Goal: Task Accomplishment & Management: Use online tool/utility

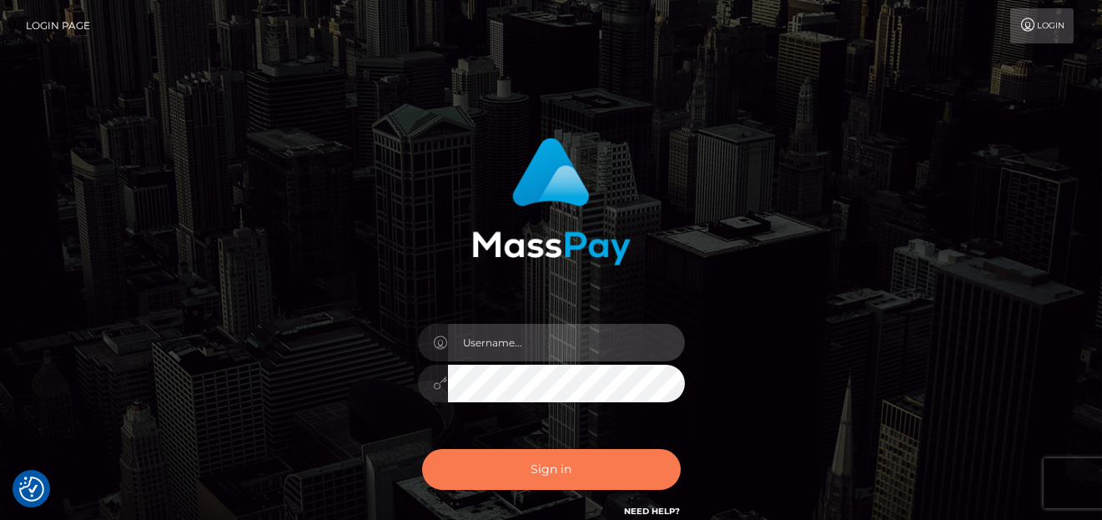
type input "[PERSON_NAME]"
drag, startPoint x: 516, startPoint y: 453, endPoint x: 515, endPoint y: 438, distance: 15.1
click at [518, 451] on button "Sign in" at bounding box center [551, 469] width 259 height 41
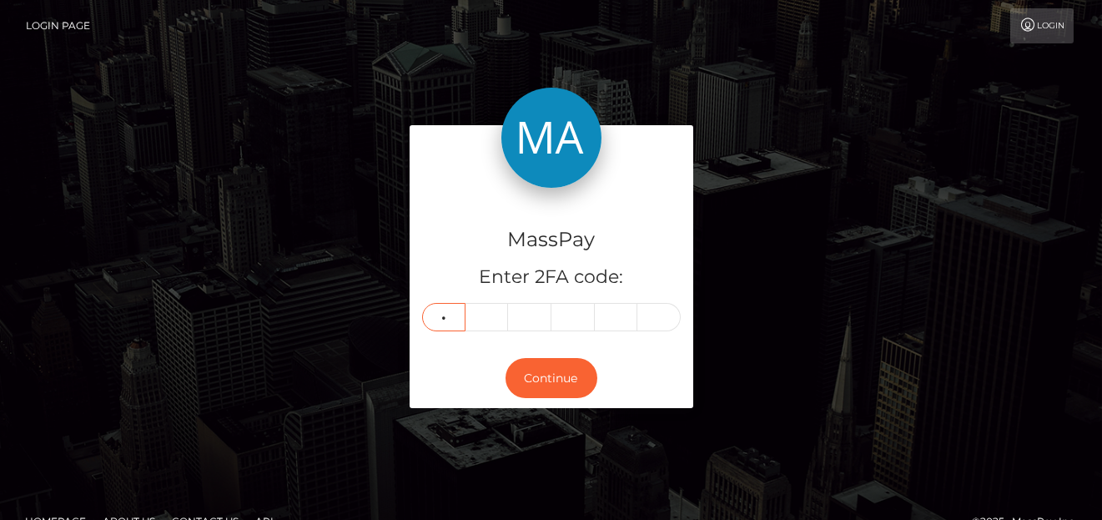
type input "0"
type input "1"
type input "5"
type input "7"
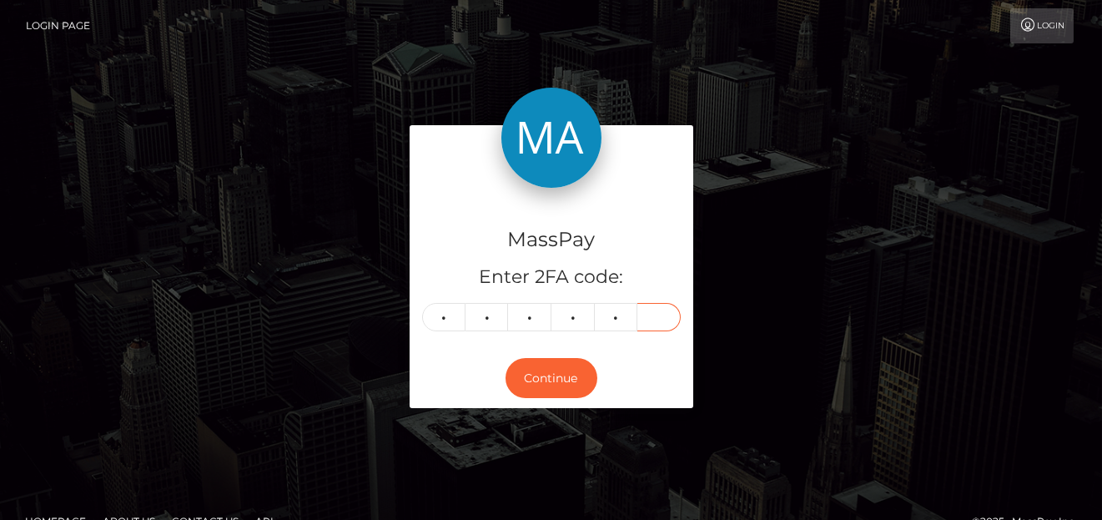
type input "9"
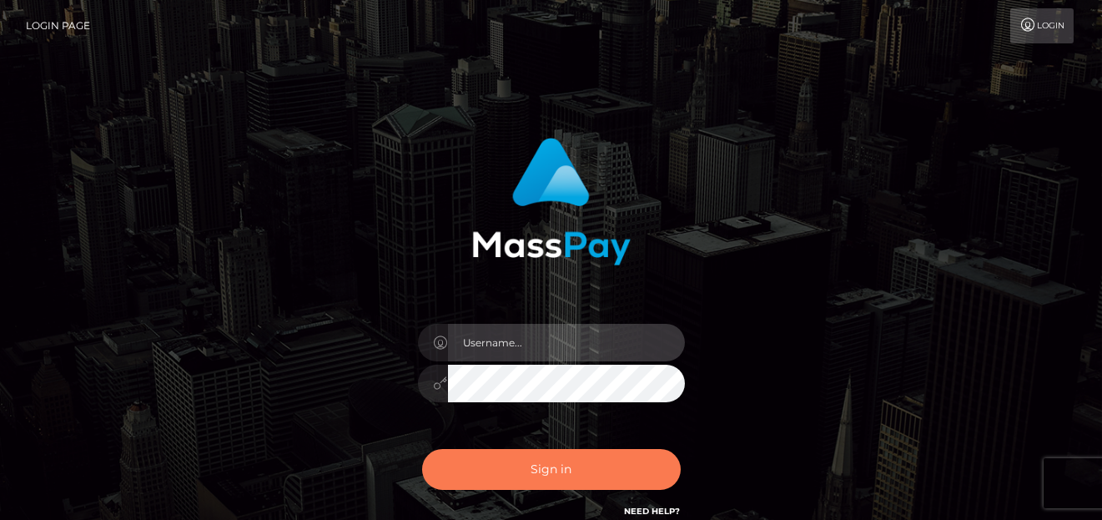
type input "denise"
click at [602, 465] on button "Sign in" at bounding box center [551, 469] width 259 height 41
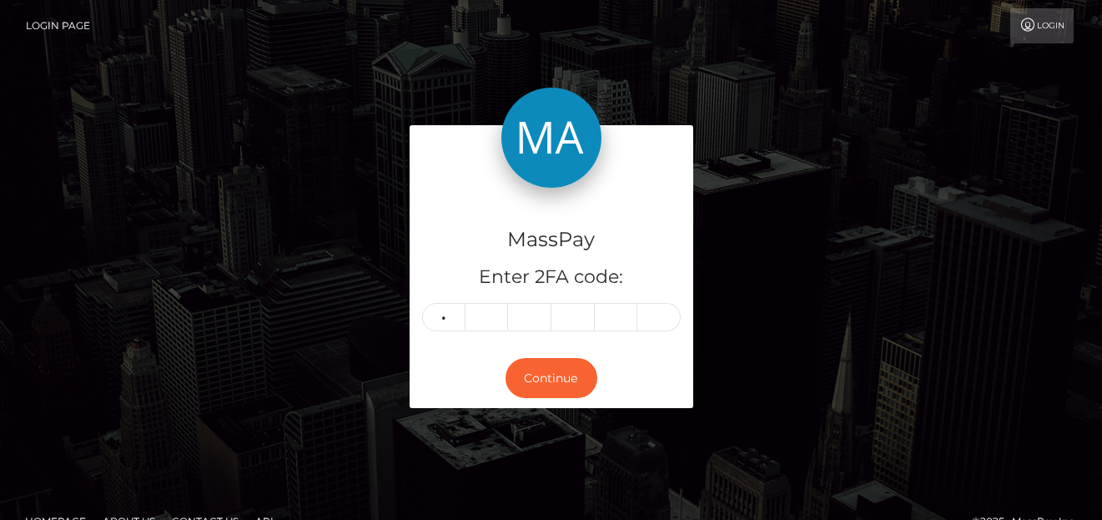
type input "0"
type input "1"
type input "5"
type input "7"
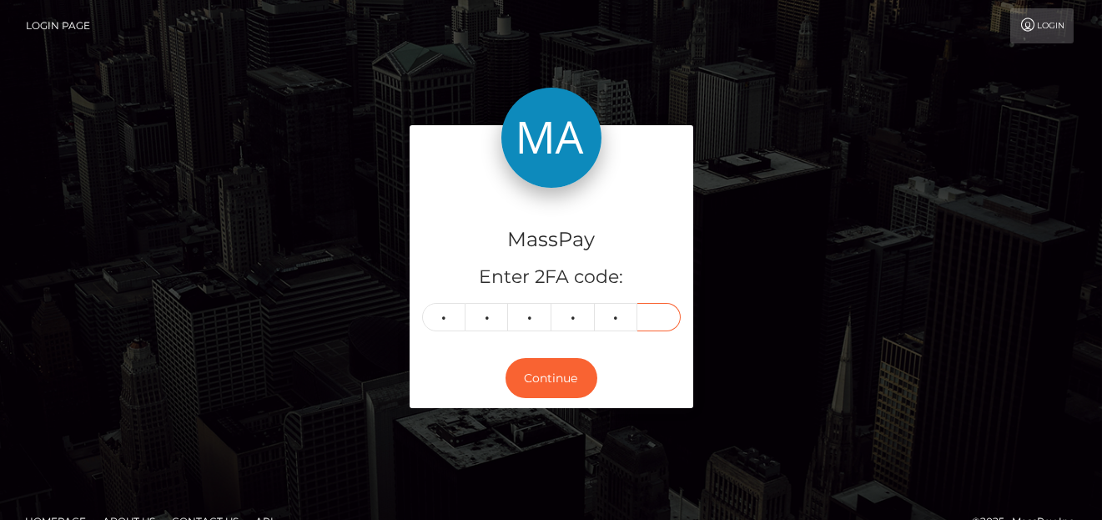
type input "9"
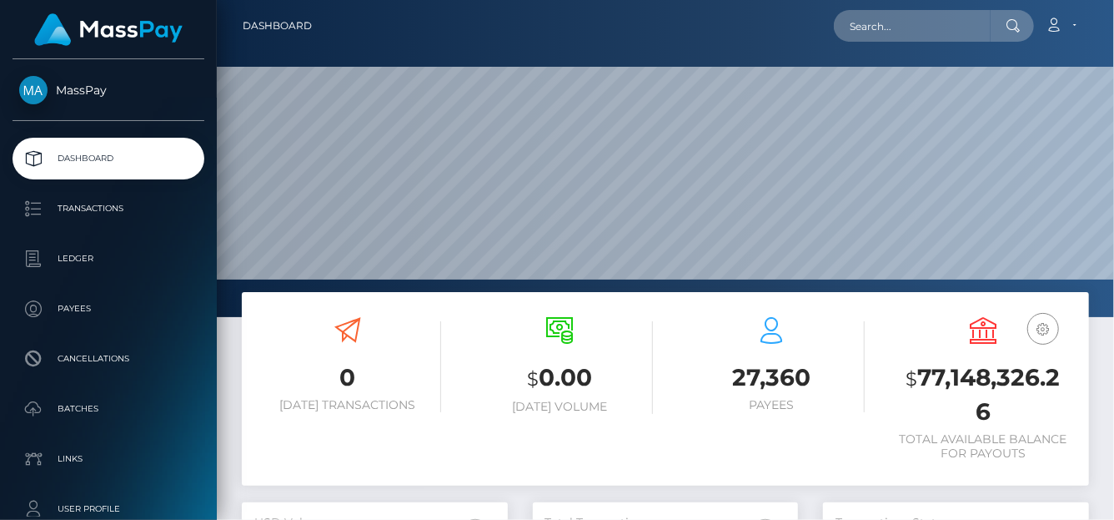
scroll to position [295, 266]
click at [863, 14] on input "text" at bounding box center [912, 26] width 157 height 32
paste input "yhumiemoral@gmail.com"
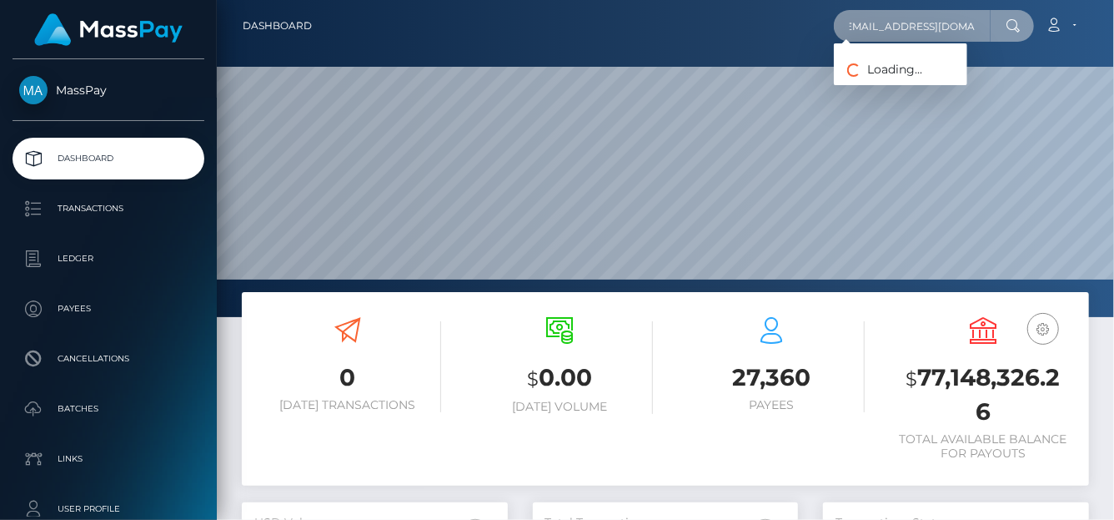
type input "yhumiemoral@gmail.com"
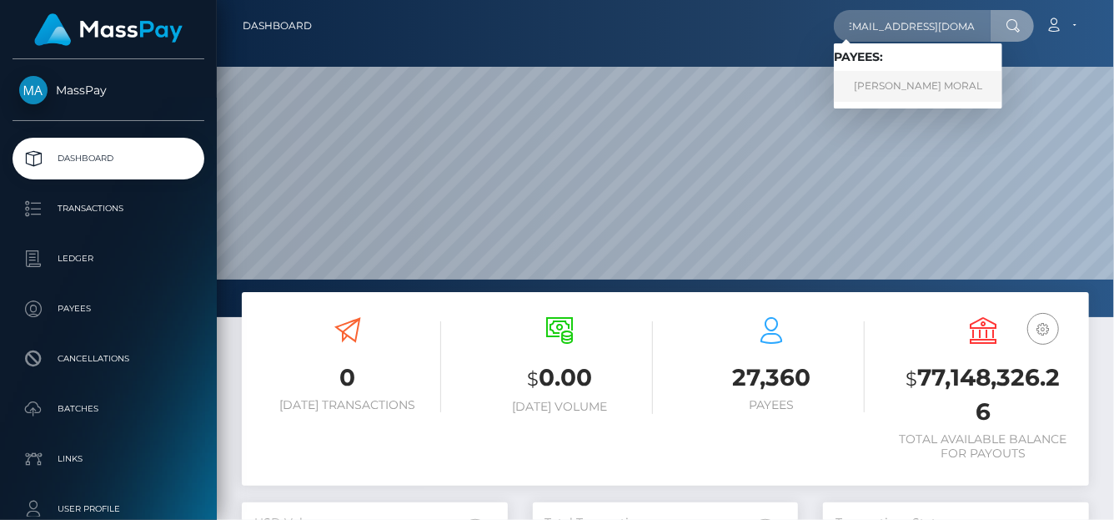
scroll to position [0, 0]
click at [882, 82] on link "[PERSON_NAME] MORAL" at bounding box center [918, 86] width 168 height 31
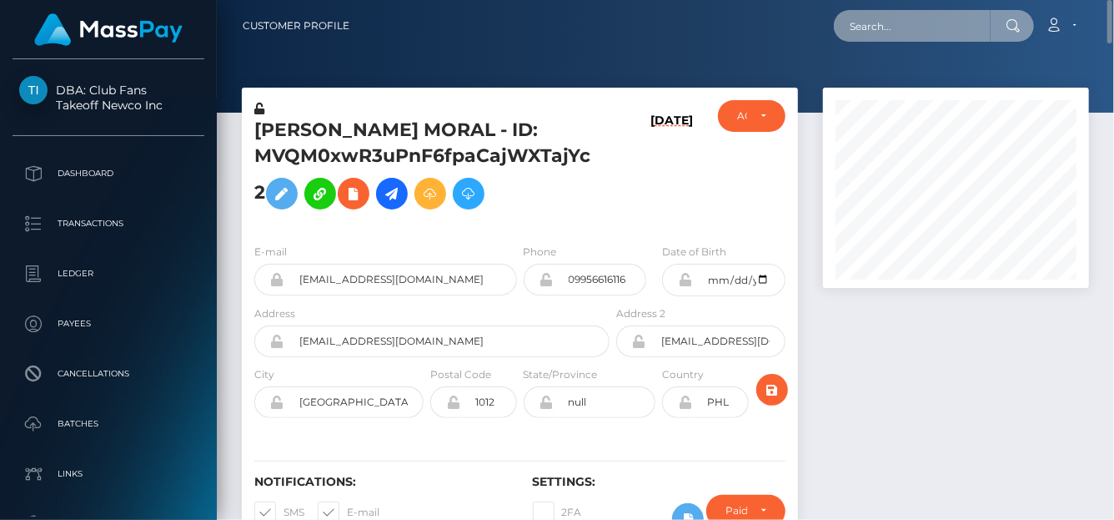
click at [872, 13] on input "text" at bounding box center [912, 26] width 157 height 32
paste input "slushy-6713c52dc7ecfeb4009ac0c4-30qjwnzr7t"
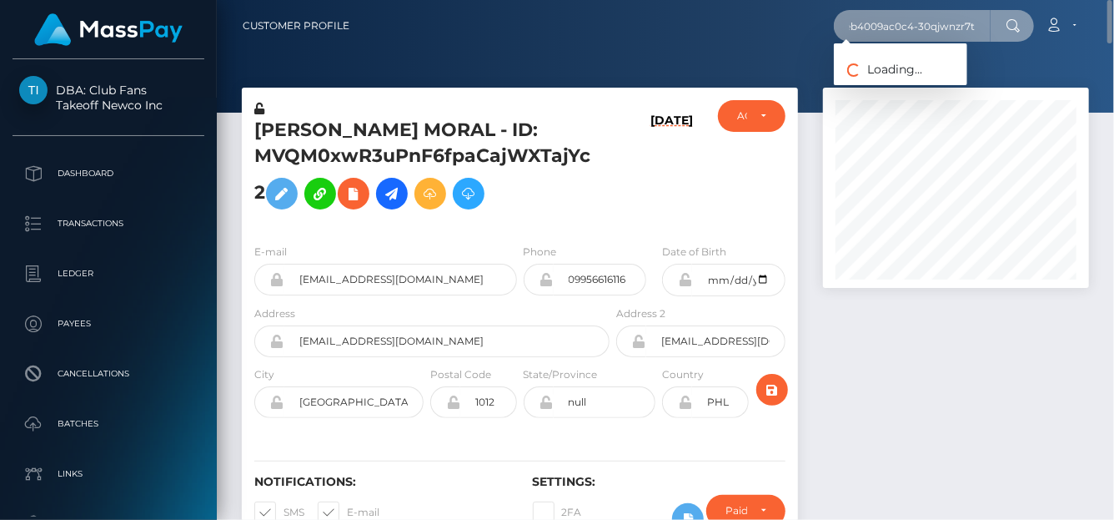
type input "slushy-6713c52dc7ecfeb4009ac0c4-30qjwnzr7t"
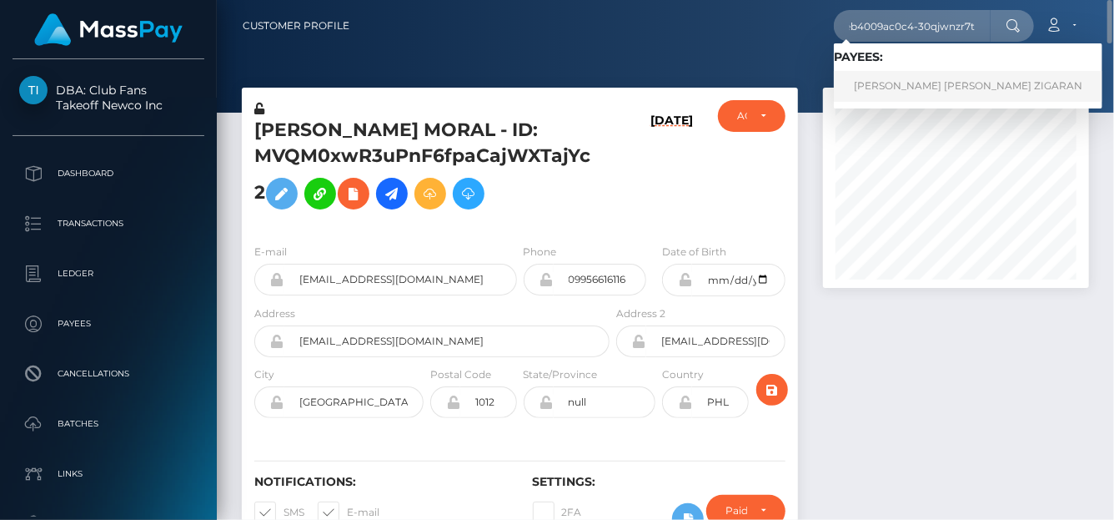
click at [880, 83] on link "FIORELLA SOL MARCO LOPEZ ZIGARAN" at bounding box center [968, 86] width 269 height 31
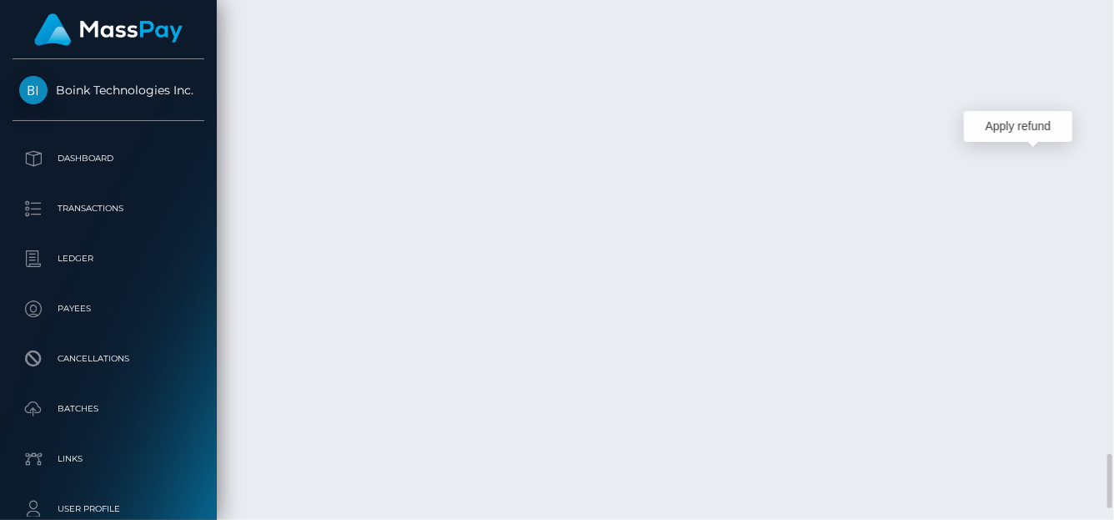
scroll to position [200, 266]
drag, startPoint x: 536, startPoint y: 128, endPoint x: 667, endPoint y: 125, distance: 131.0
copy td "MSP19bc40beadc710a"
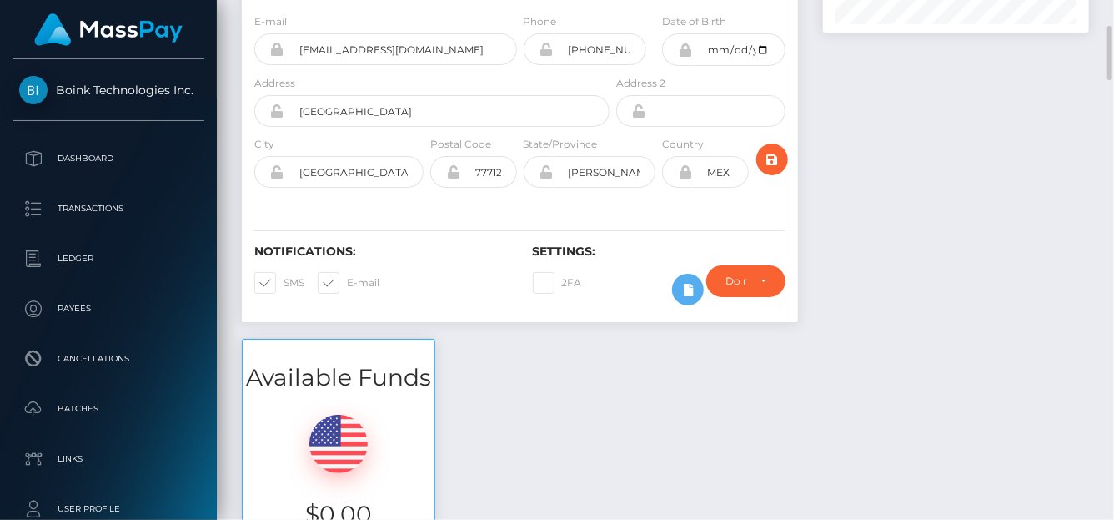
scroll to position [0, 0]
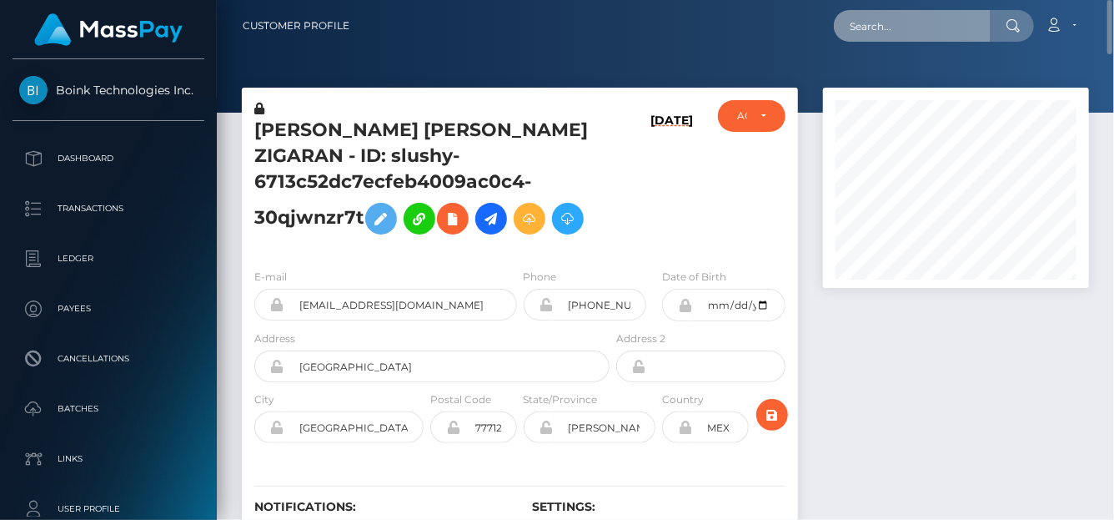
click at [858, 32] on input "text" at bounding box center [912, 26] width 157 height 32
paste input "williamsd948@yahoo.com"
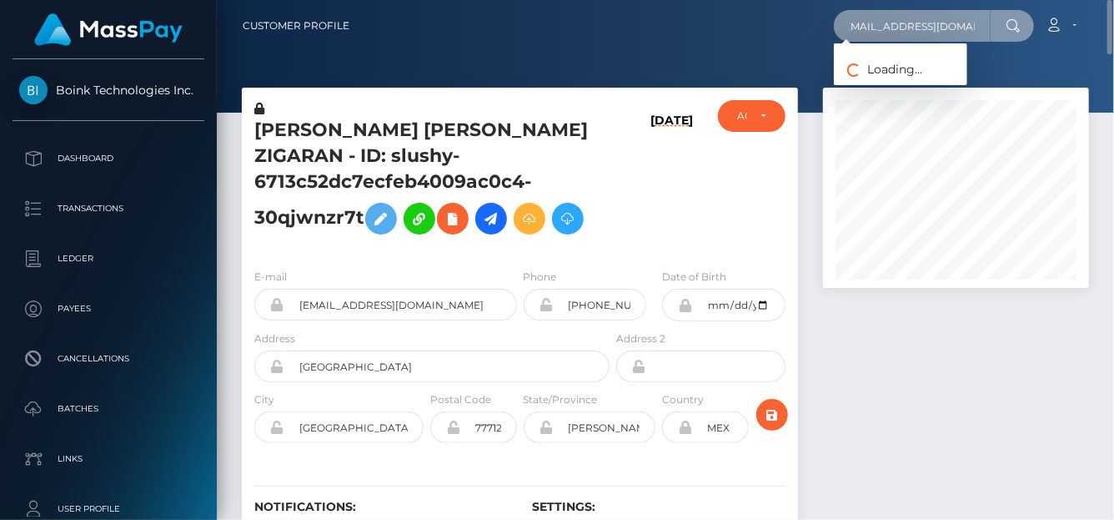
type input "williamsd948@yahoo.com"
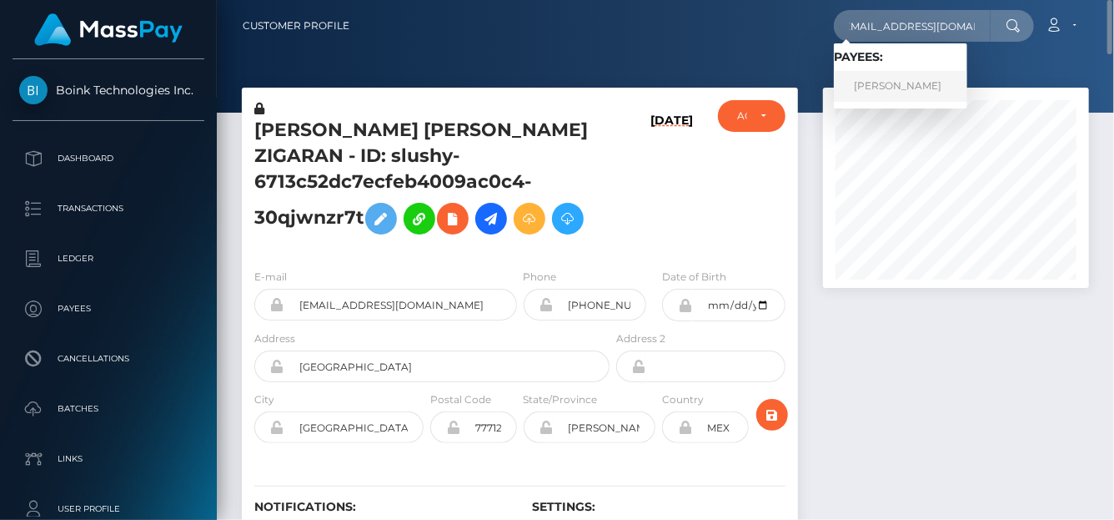
scroll to position [0, 0]
click at [881, 79] on link "DAVID LEE GILLARD" at bounding box center [900, 86] width 133 height 31
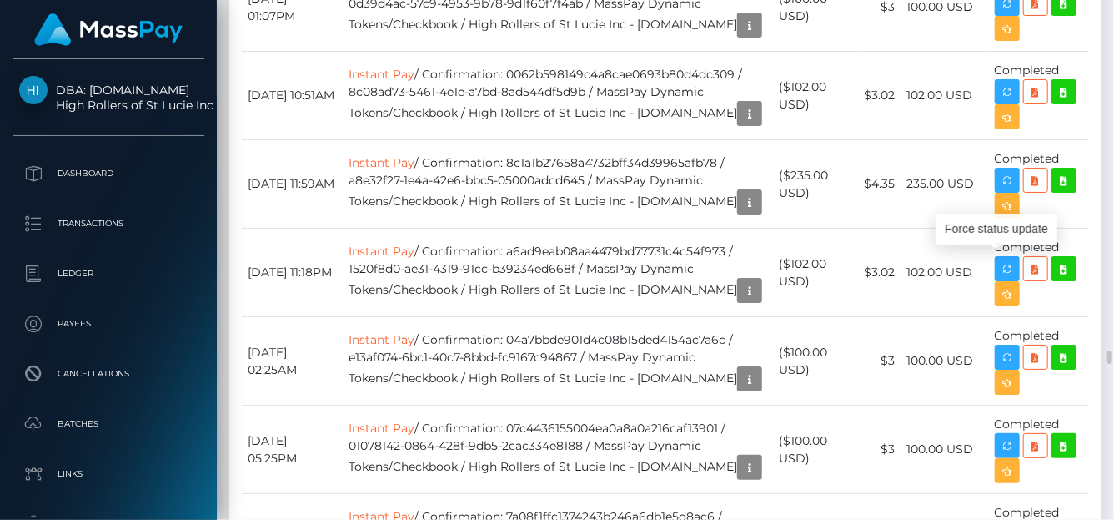
scroll to position [200, 266]
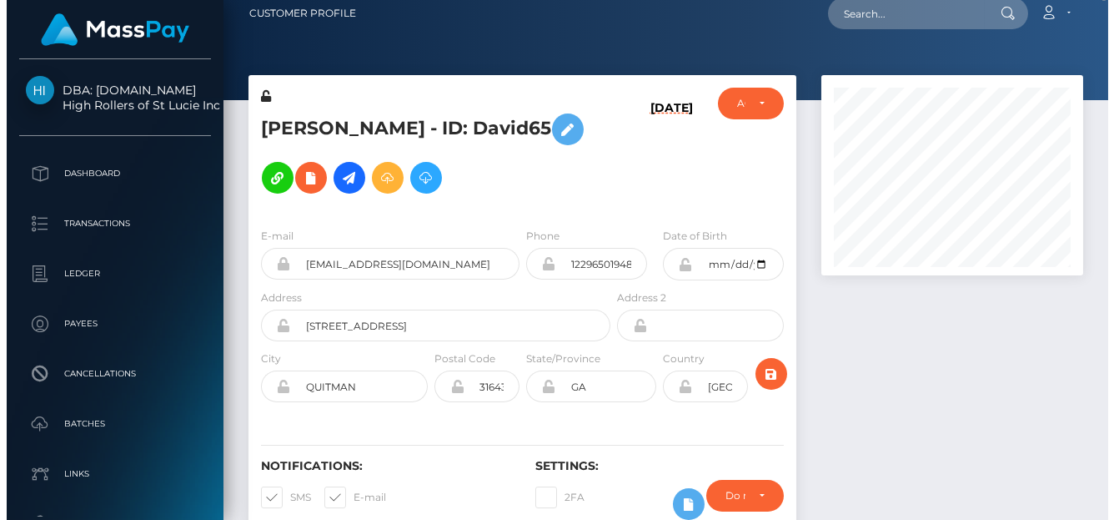
scroll to position [0, 0]
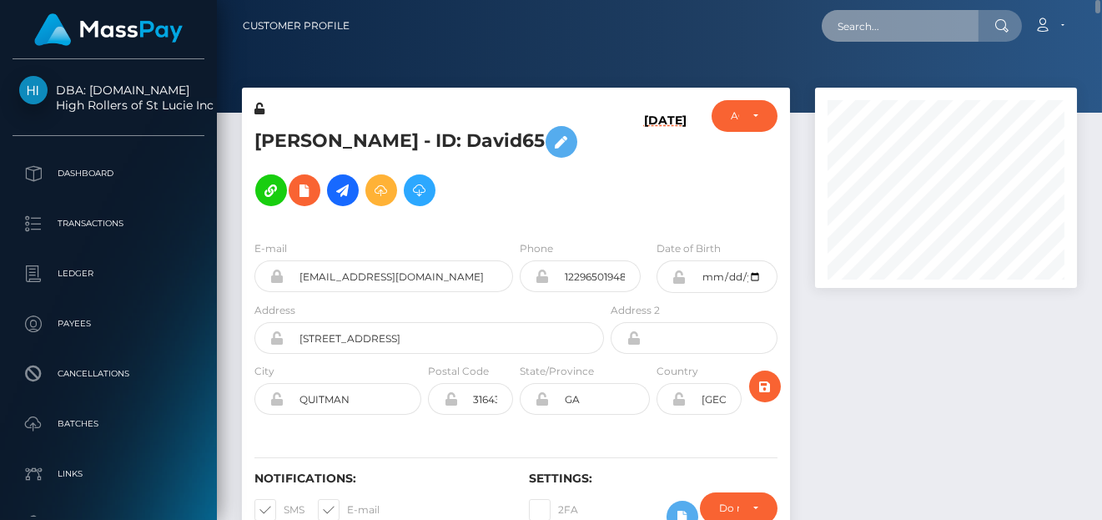
click at [852, 27] on input "text" at bounding box center [900, 26] width 157 height 32
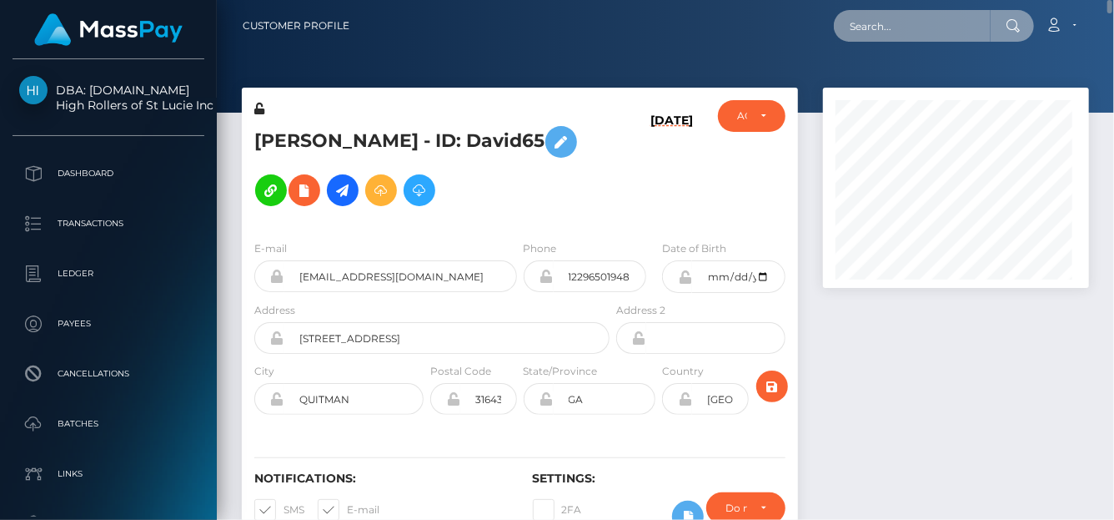
scroll to position [200, 266]
paste input "surriii197@gmail.com"
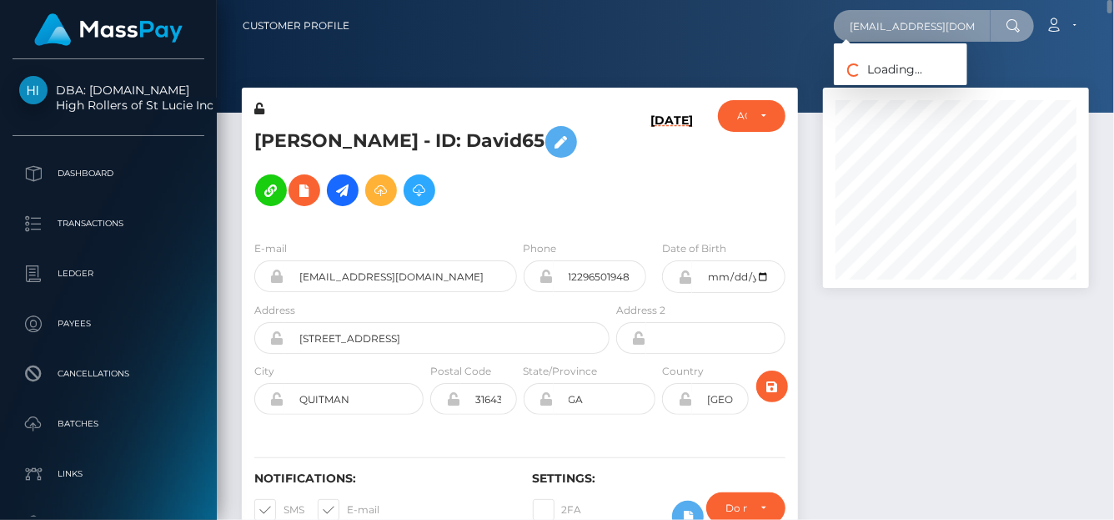
type input "surriii197@gmail.com"
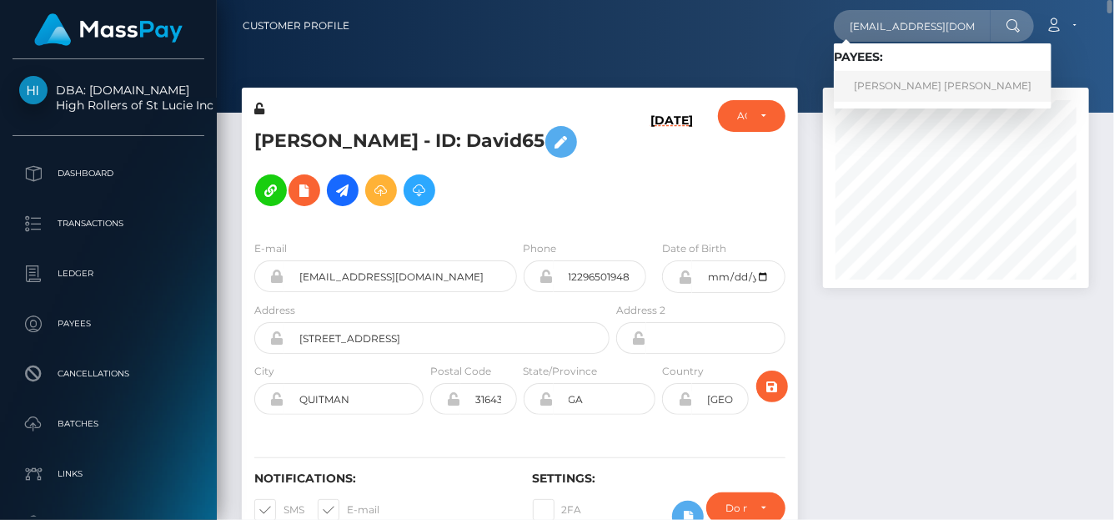
click at [913, 83] on link "Ngan Thi thanh Tran" at bounding box center [943, 86] width 218 height 31
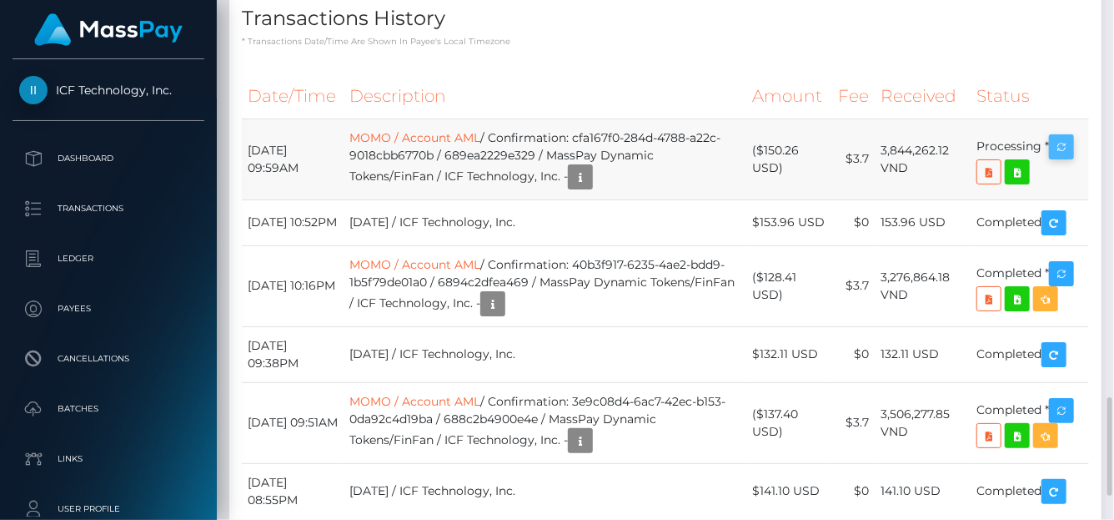
scroll to position [200, 266]
click at [1069, 140] on icon "button" at bounding box center [1062, 147] width 20 height 21
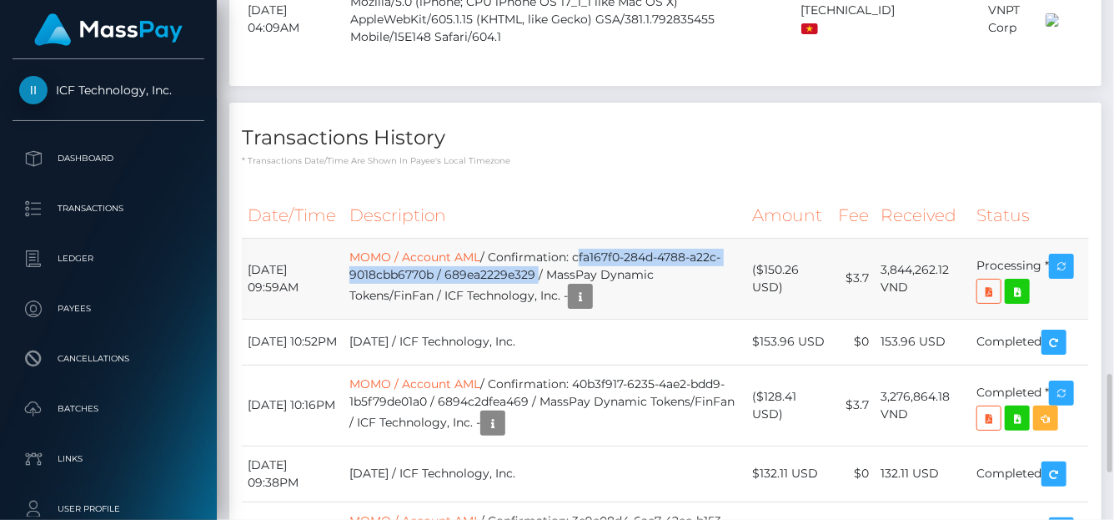
drag, startPoint x: 592, startPoint y: 253, endPoint x: 553, endPoint y: 270, distance: 42.9
click at [553, 270] on td "MOMO / Account AML / Confirmation: cfa167f0-284d-4788-a22c-9018cbb6770b / 689ea…" at bounding box center [545, 278] width 403 height 81
drag, startPoint x: 878, startPoint y: 262, endPoint x: 916, endPoint y: 286, distance: 44.7
click at [916, 287] on td "3,844,262.12 VND" at bounding box center [923, 278] width 96 height 81
copy td "3,844,262.12 VND"
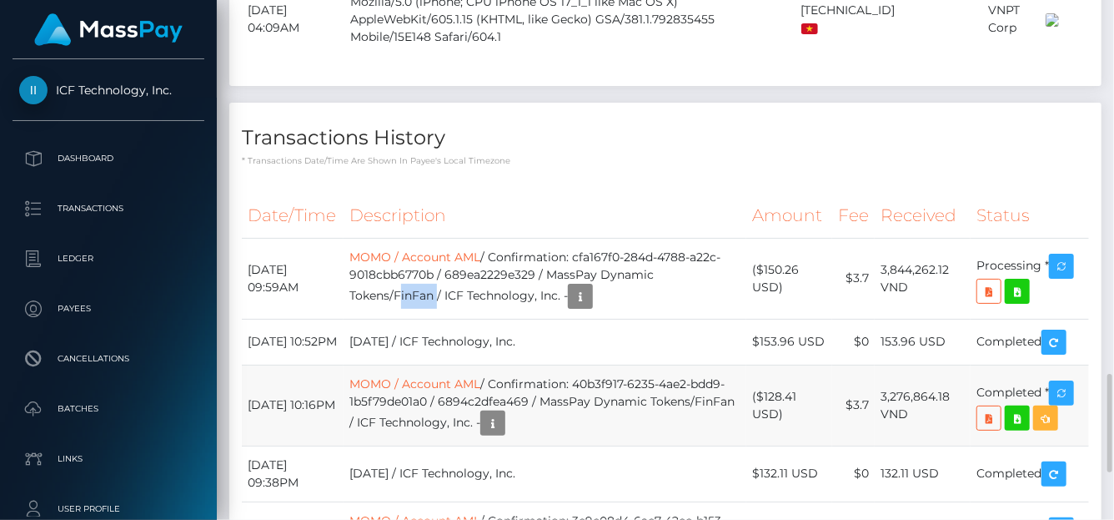
drag, startPoint x: 447, startPoint y: 289, endPoint x: 549, endPoint y: 385, distance: 140.4
click at [412, 282] on td "MOMO / Account AML / Confirmation: cfa167f0-284d-4788-a22c-9018cbb6770b / 689ea…" at bounding box center [545, 278] width 403 height 81
copy td "FinFan"
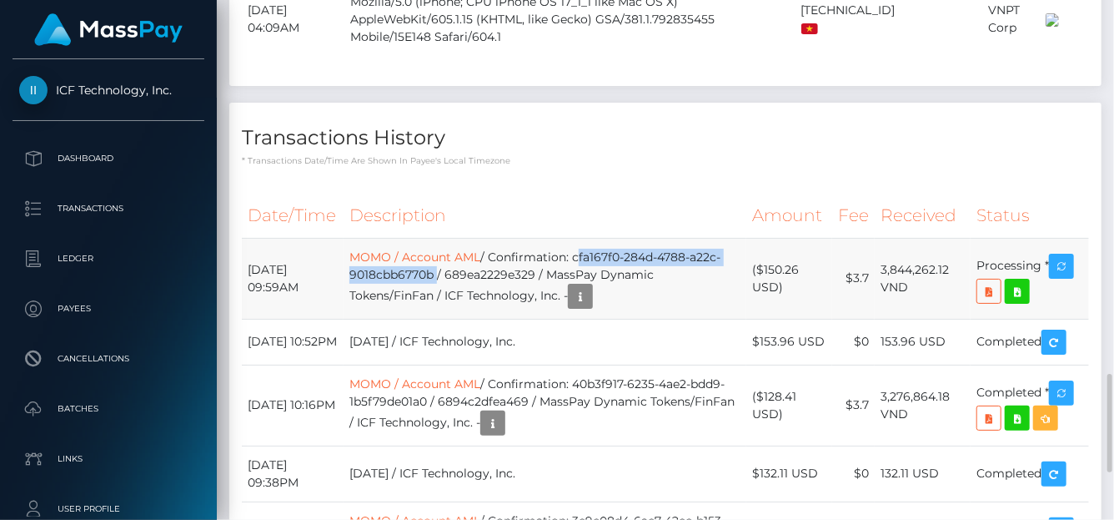
drag, startPoint x: 590, startPoint y: 254, endPoint x: 450, endPoint y: 272, distance: 141.2
click at [450, 273] on td "MOMO / Account AML / Confirmation: cfa167f0-284d-4788-a22c-9018cbb6770b / 689ea…" at bounding box center [545, 278] width 403 height 81
copy td "cfa167f0-284d-4788-a22c-9018cbb6770b"
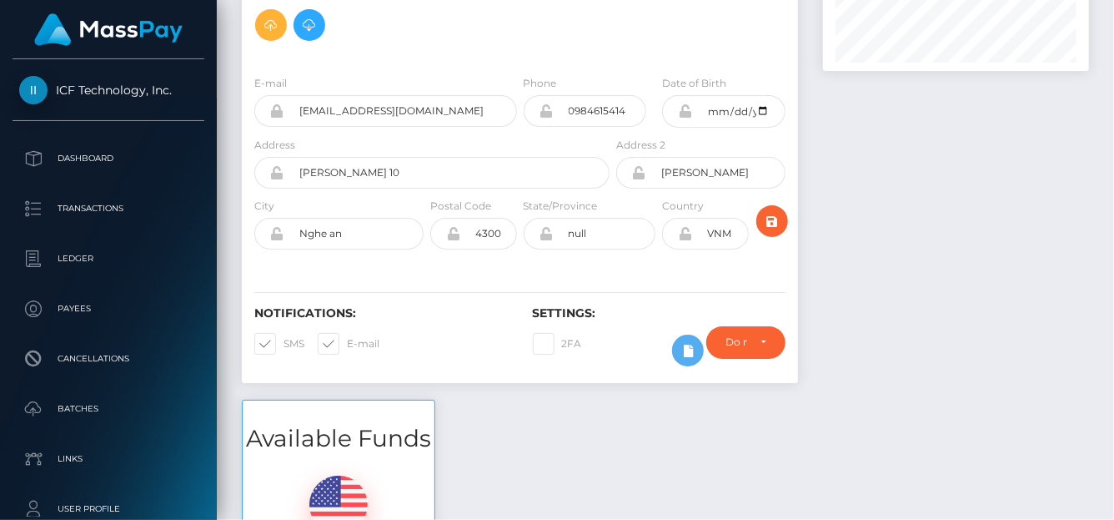
scroll to position [0, 0]
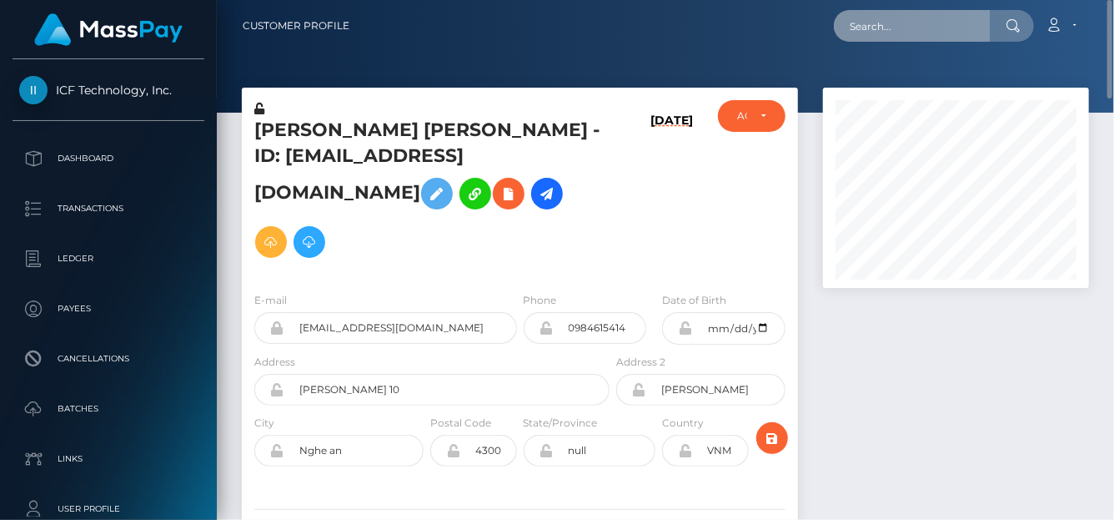
click at [869, 38] on input "text" at bounding box center [912, 26] width 157 height 32
paste input "yhumiemoral@gmail.com"
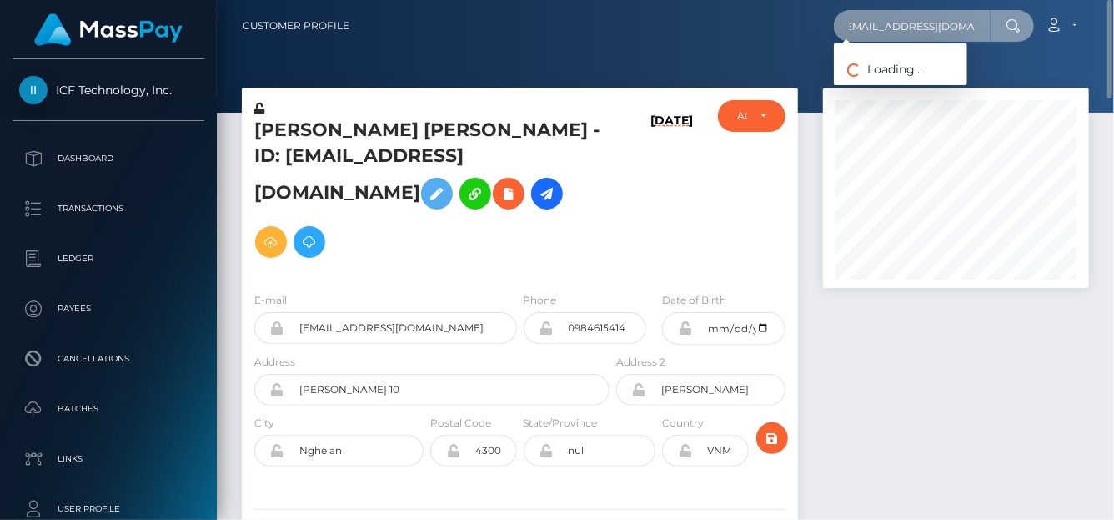
type input "yhumiemoral@gmail.com"
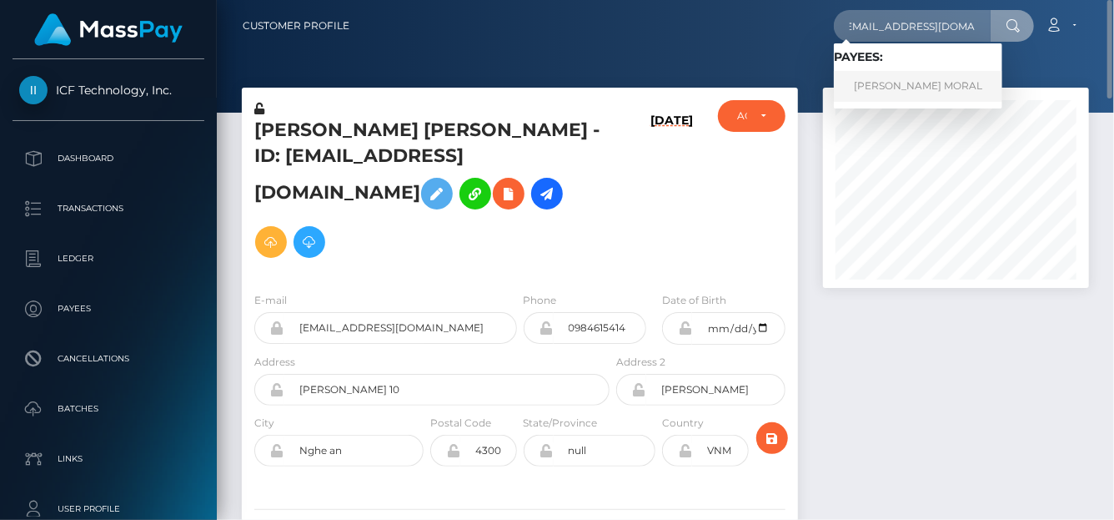
scroll to position [0, 0]
click at [895, 78] on link "JERRYSON GAYONA MORAL" at bounding box center [918, 86] width 168 height 31
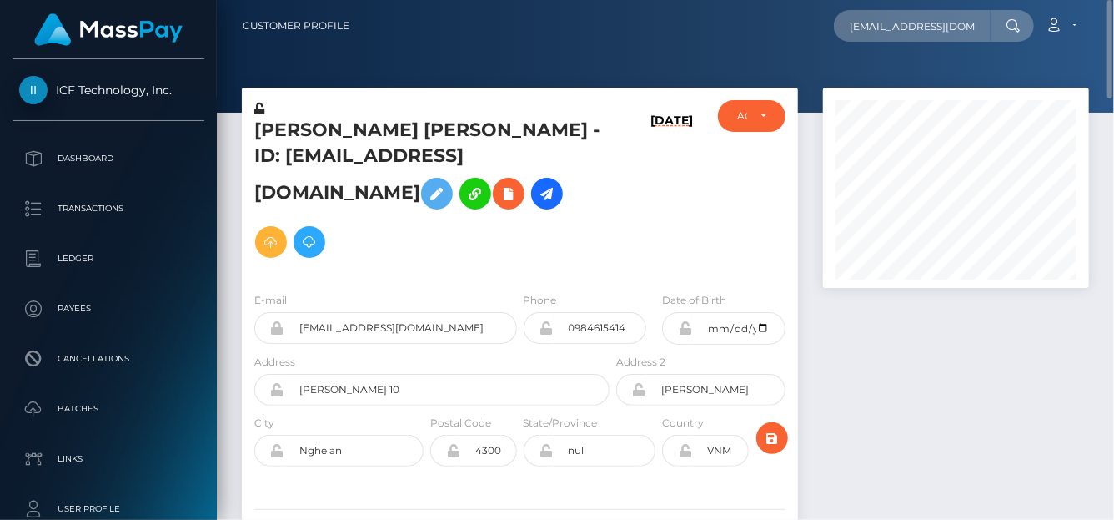
click at [895, 78] on div at bounding box center [666, 56] width 898 height 113
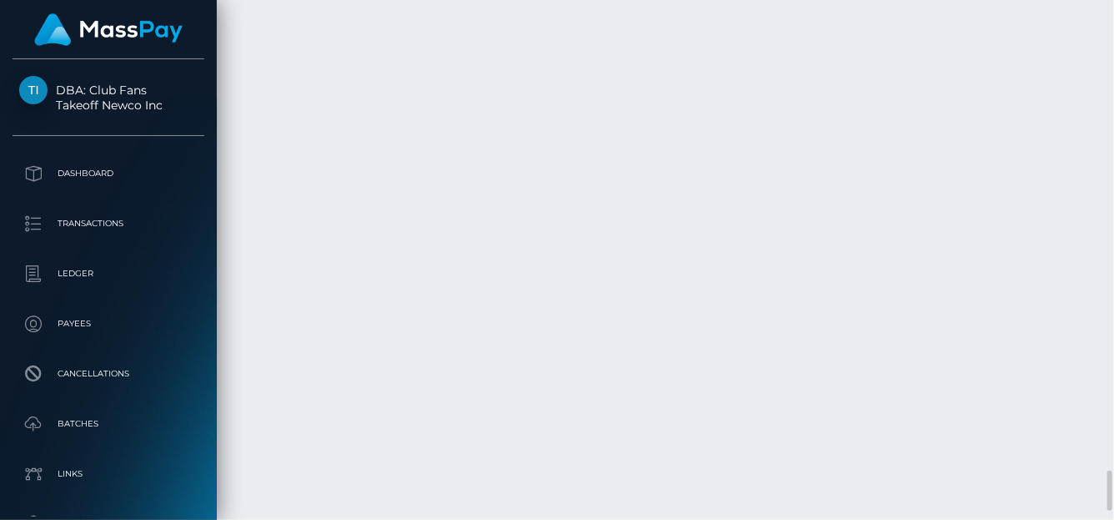
scroll to position [200, 266]
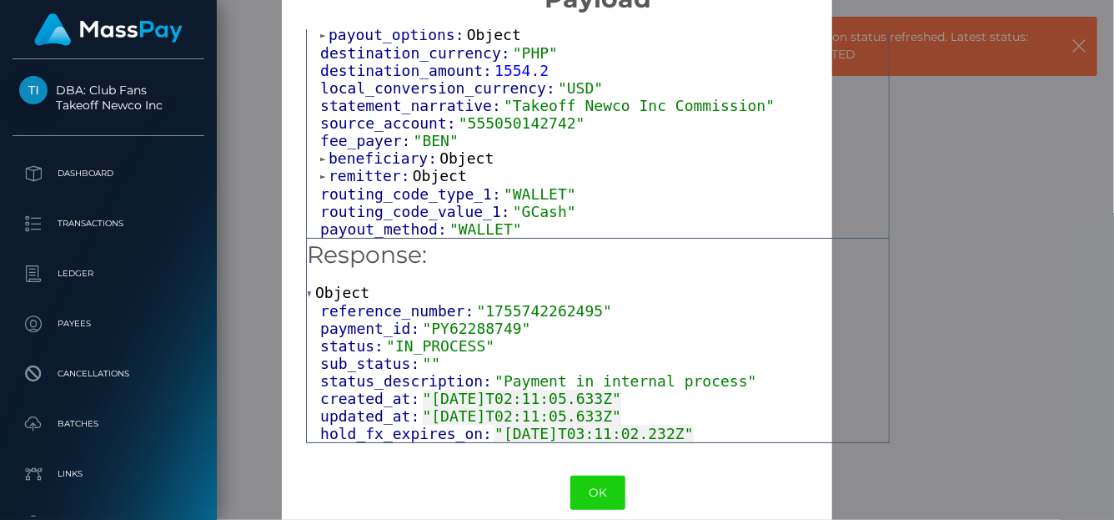
scroll to position [64, 0]
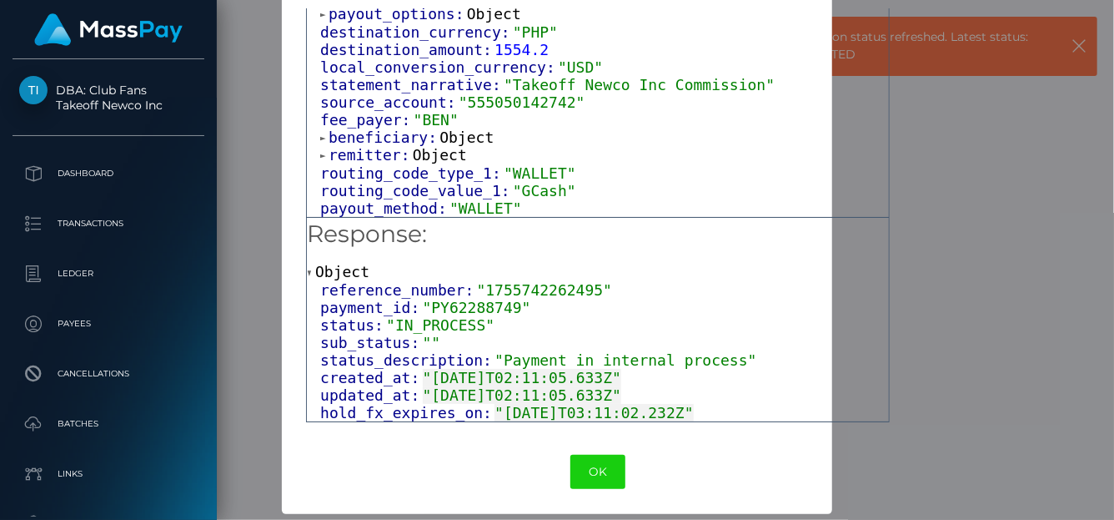
click at [964, 239] on div "× Payload Output: Object request_id: "1755742262495" transaction_number: "17557…" at bounding box center [557, 260] width 1114 height 520
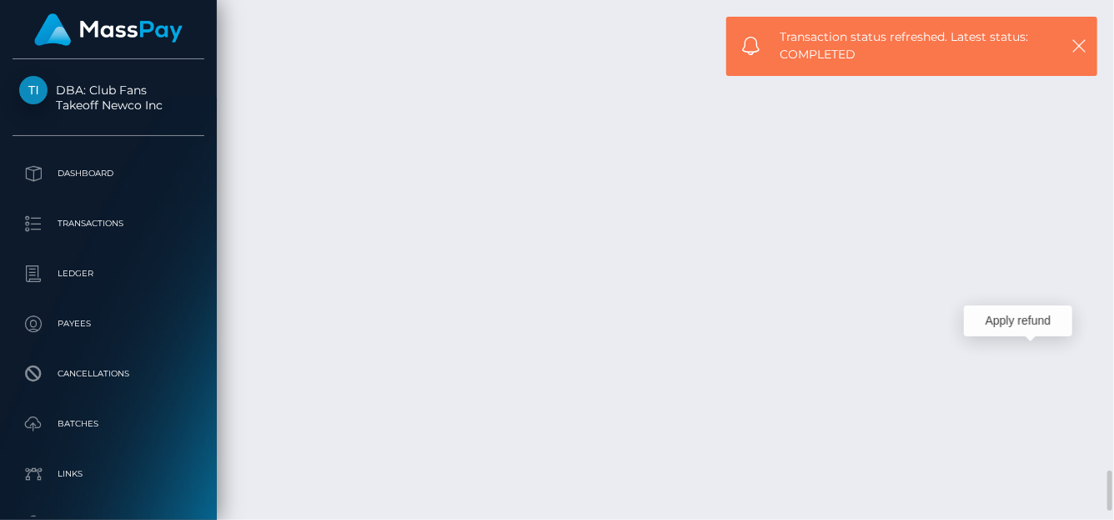
scroll to position [200, 266]
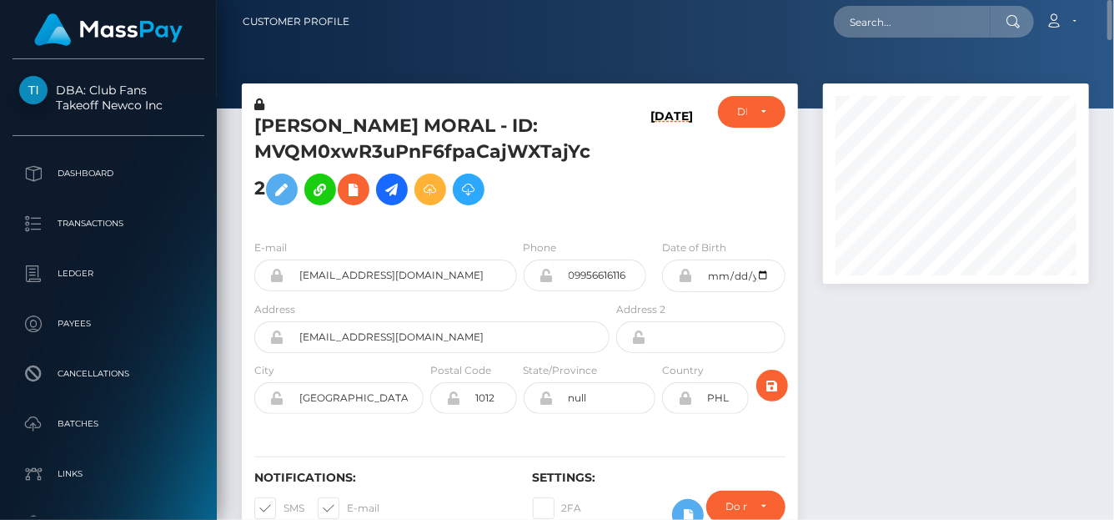
scroll to position [0, 0]
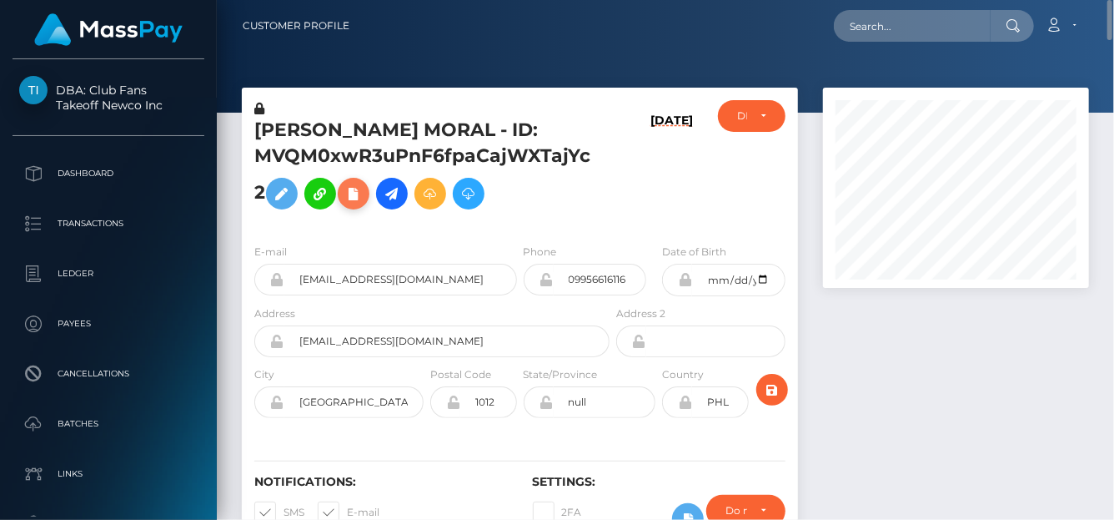
click at [344, 189] on icon at bounding box center [354, 194] width 20 height 21
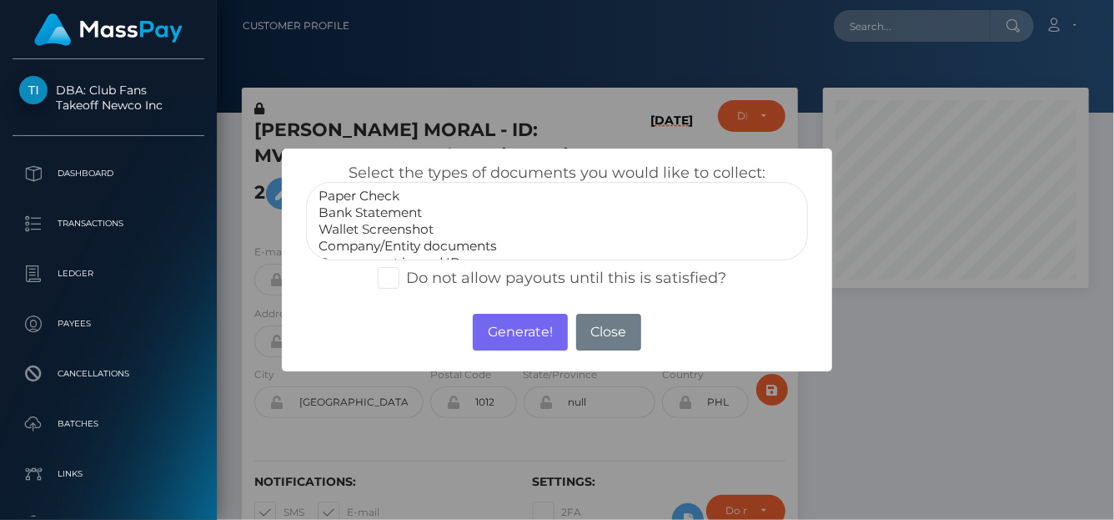
scroll to position [33, 0]
select select "Miscellaneous"
click at [379, 239] on option "Miscellaneous" at bounding box center [557, 247] width 480 height 17
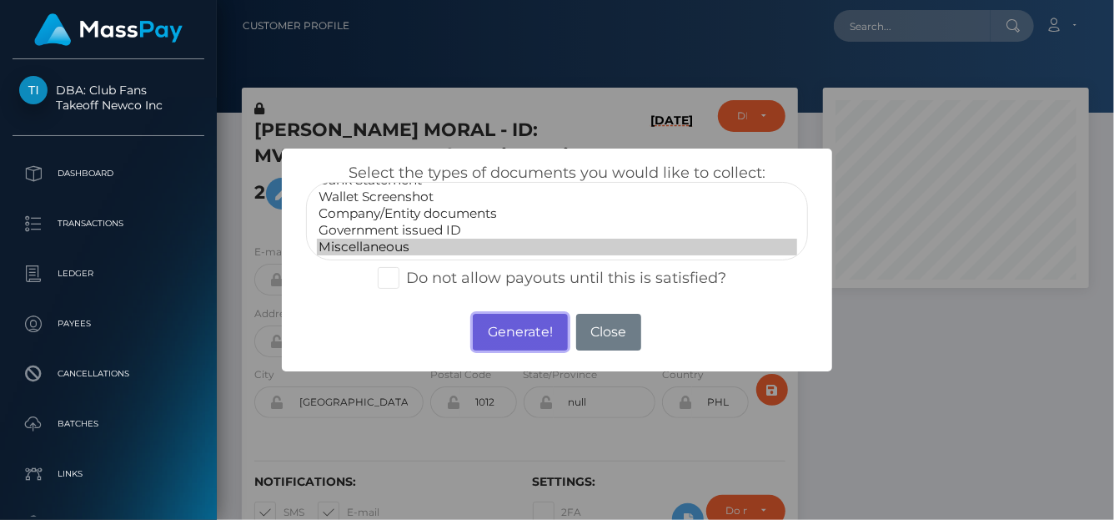
click at [511, 337] on button "Generate!" at bounding box center [520, 332] width 94 height 37
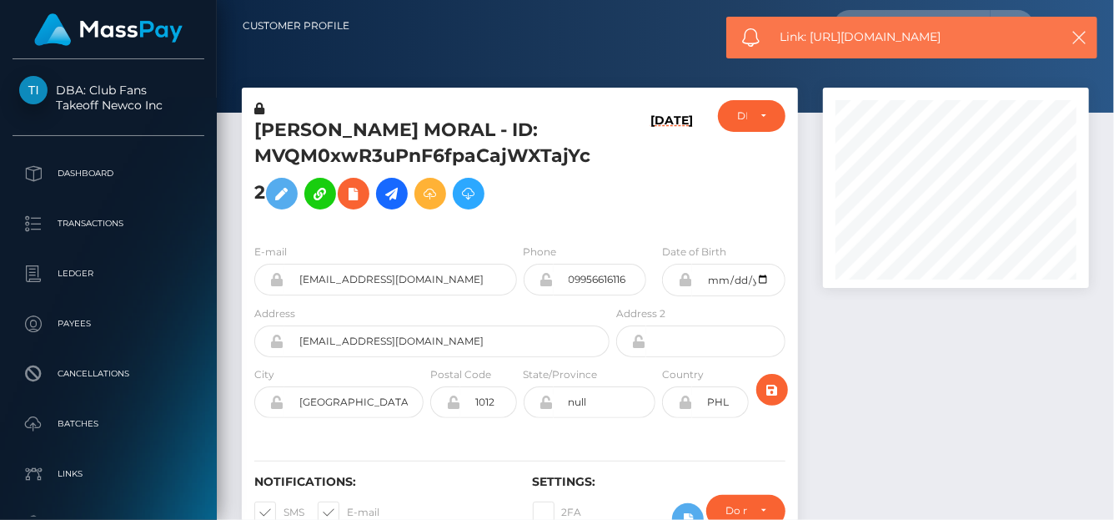
drag, startPoint x: 992, startPoint y: 41, endPoint x: 810, endPoint y: 38, distance: 181.9
click at [810, 38] on span "Link: https://l.maspay.io/ng6A1" at bounding box center [915, 37] width 268 height 18
copy span "https://l.maspay.io/ng6A1"
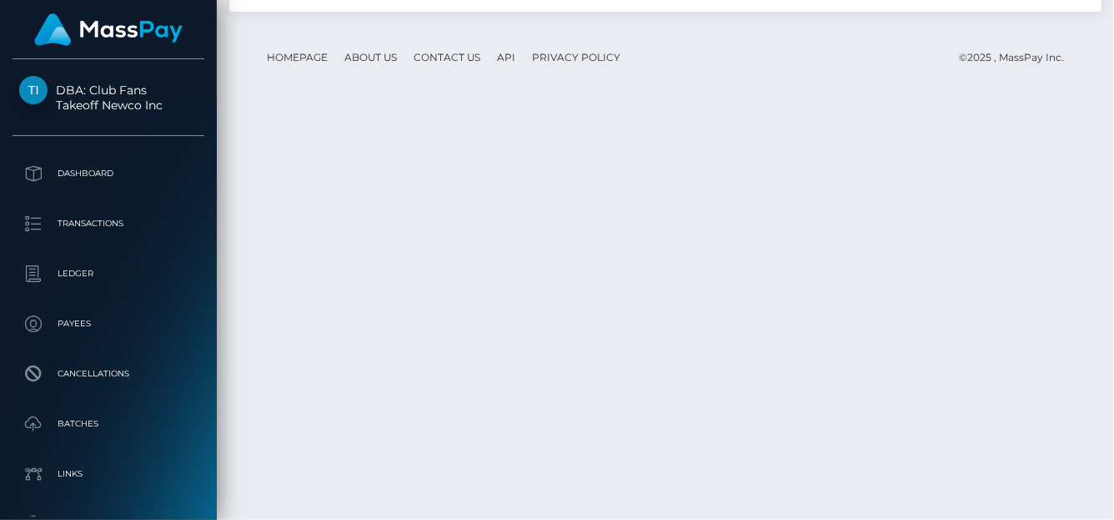
scroll to position [6097, 0]
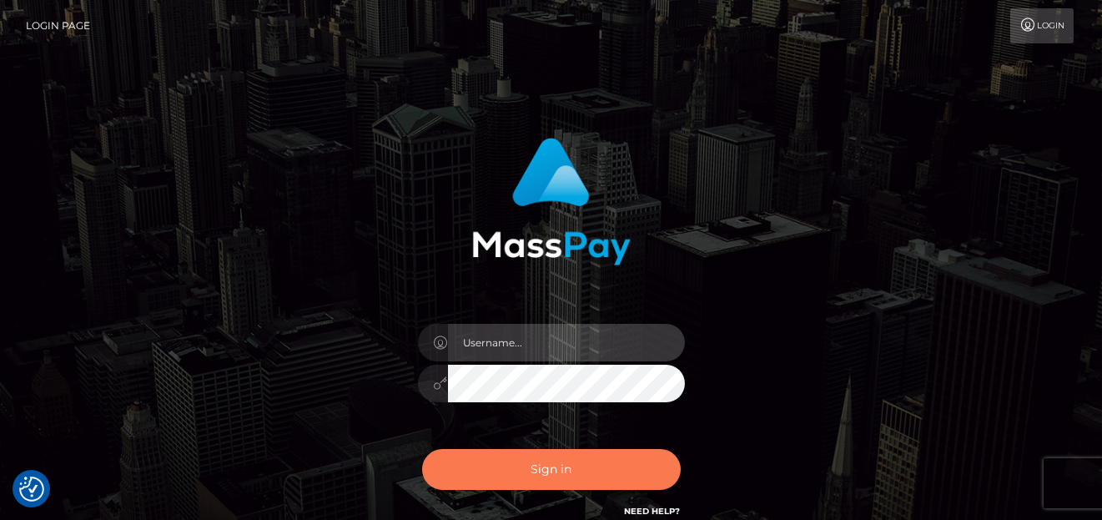
type input "[PERSON_NAME]"
click at [526, 479] on button "Sign in" at bounding box center [551, 469] width 259 height 41
type input "[PERSON_NAME]"
click at [495, 468] on button "Sign in" at bounding box center [551, 469] width 259 height 41
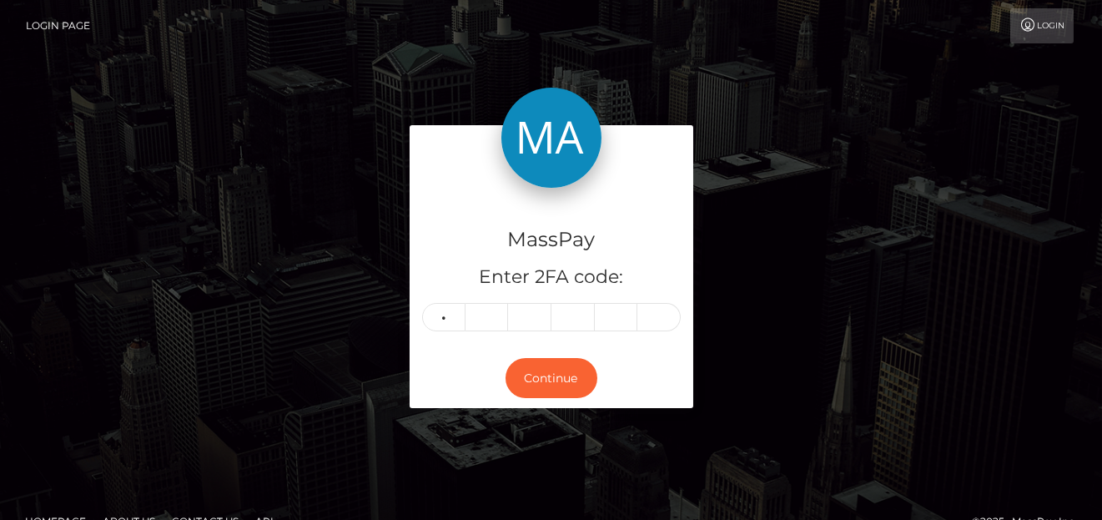
type input "7"
type input "5"
type input "4"
type input "2"
type input "0"
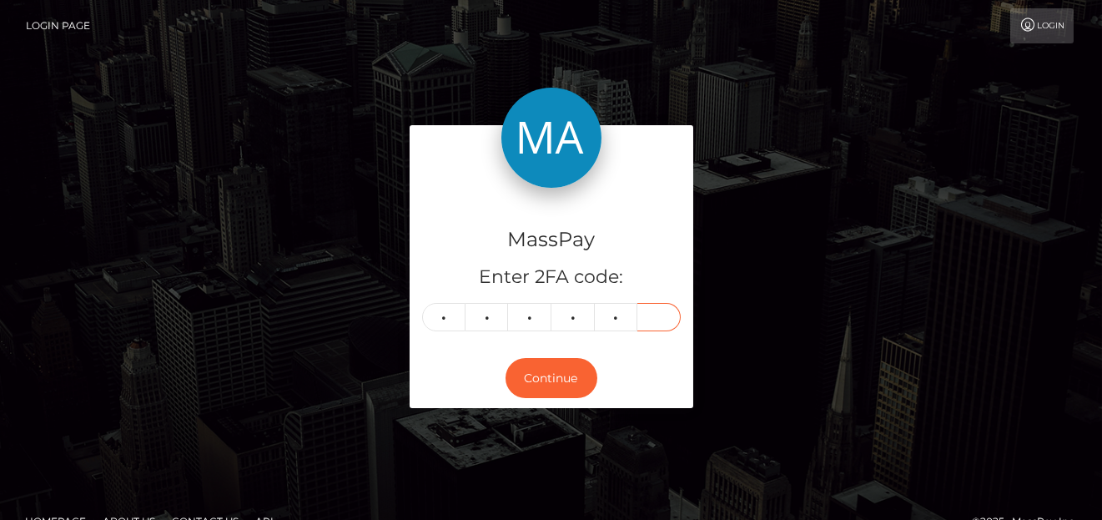
type input "9"
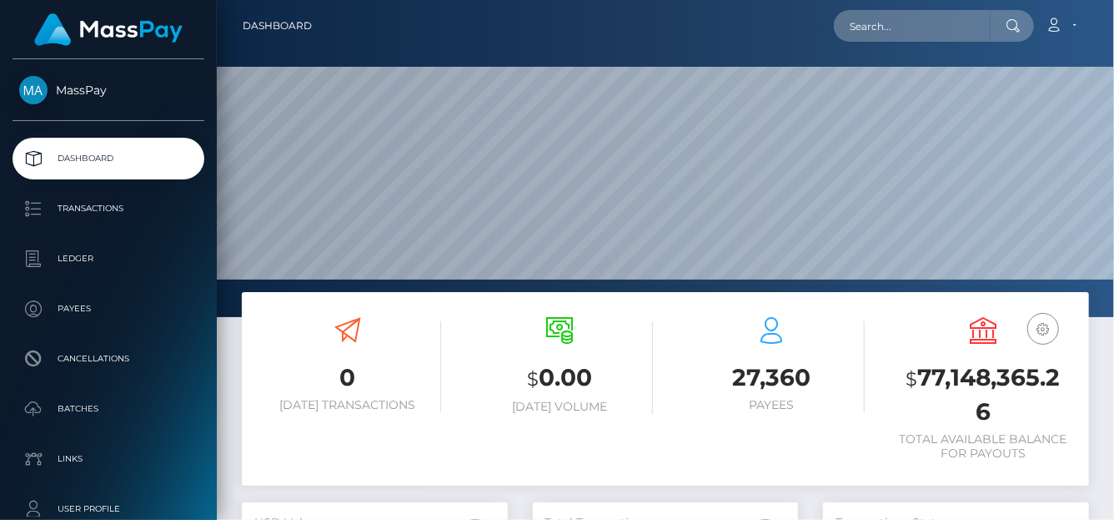
scroll to position [295, 266]
click at [863, 24] on input "text" at bounding box center [912, 26] width 157 height 32
paste input "[EMAIL_ADDRESS][PERSON_NAME][DOMAIN_NAME]"
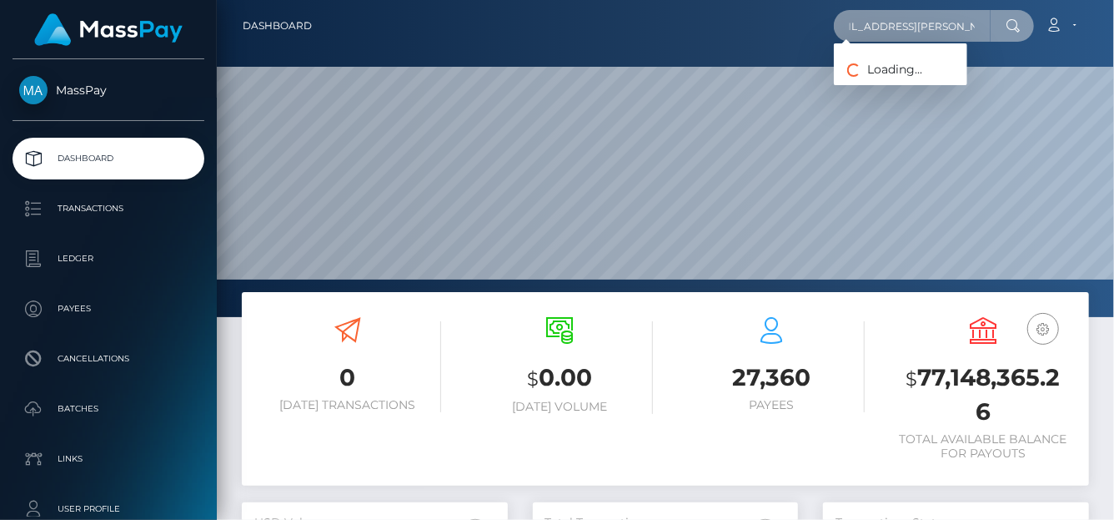
type input "[EMAIL_ADDRESS][PERSON_NAME][DOMAIN_NAME]"
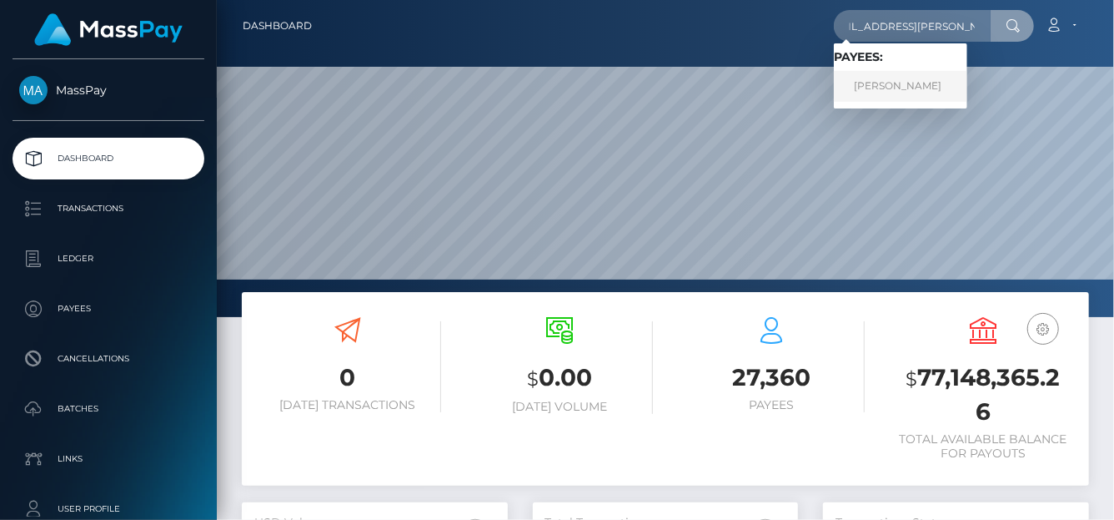
scroll to position [0, 0]
click at [878, 94] on link "Georg Wiedenmann" at bounding box center [900, 86] width 133 height 31
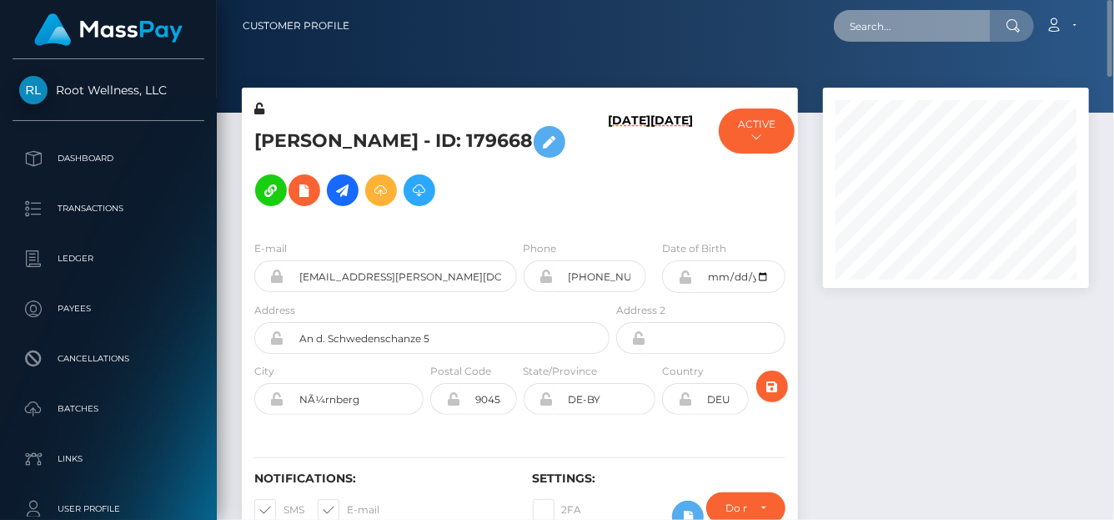
click at [898, 18] on input "text" at bounding box center [912, 26] width 157 height 32
paste input "[EMAIL_ADDRESS][DOMAIN_NAME]"
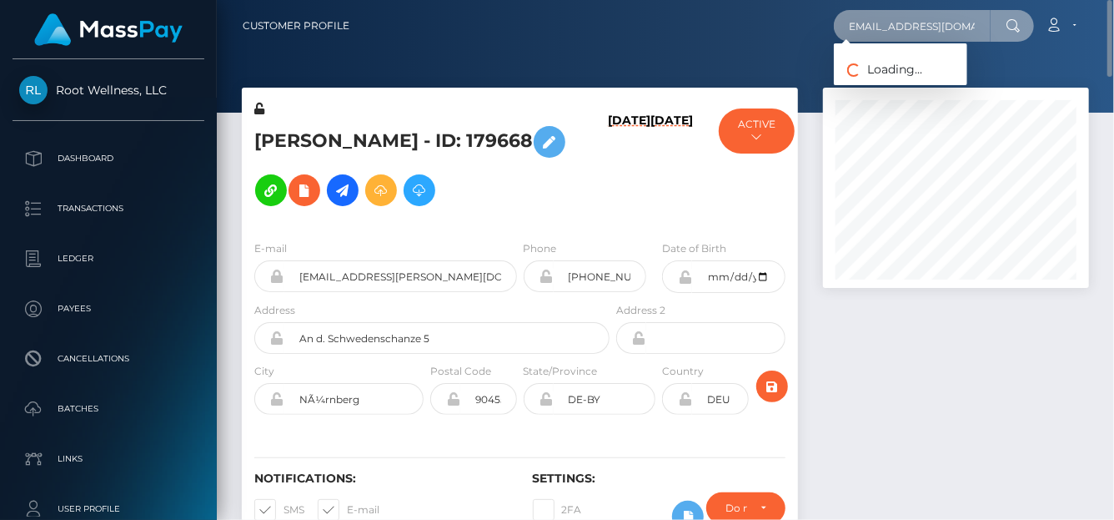
type input "[EMAIL_ADDRESS][DOMAIN_NAME]"
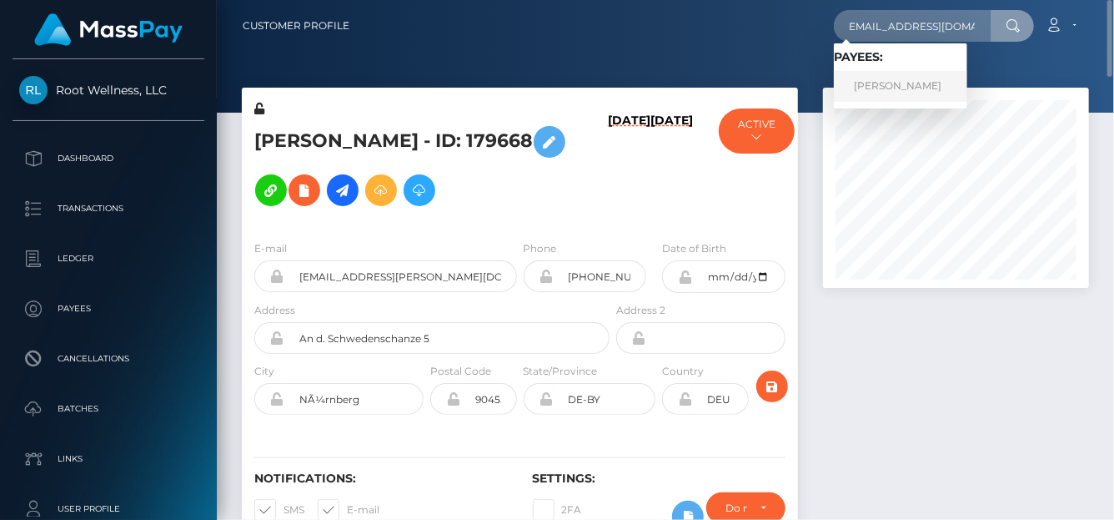
click at [931, 76] on link "[PERSON_NAME]" at bounding box center [900, 86] width 133 height 31
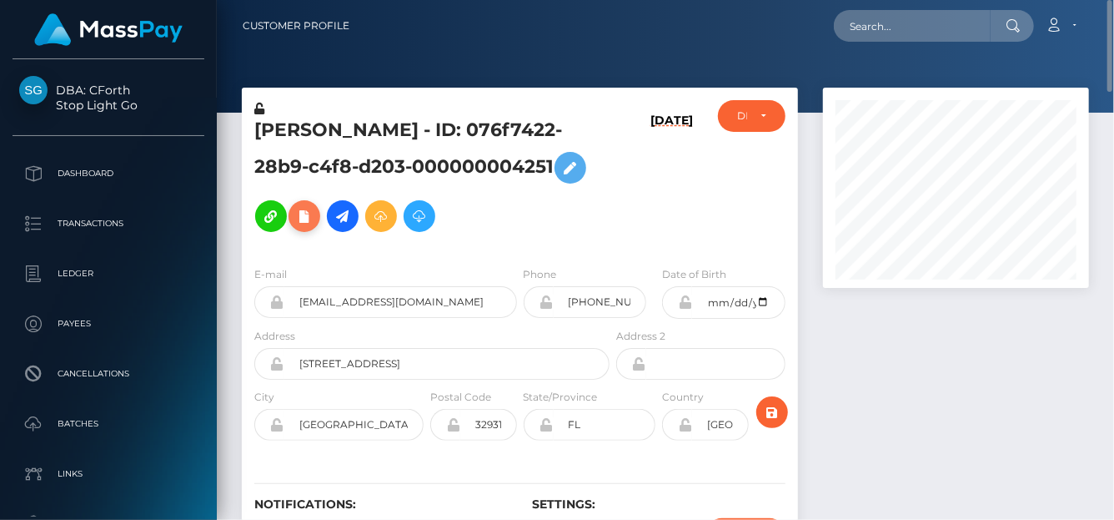
click at [294, 215] on icon at bounding box center [304, 216] width 20 height 21
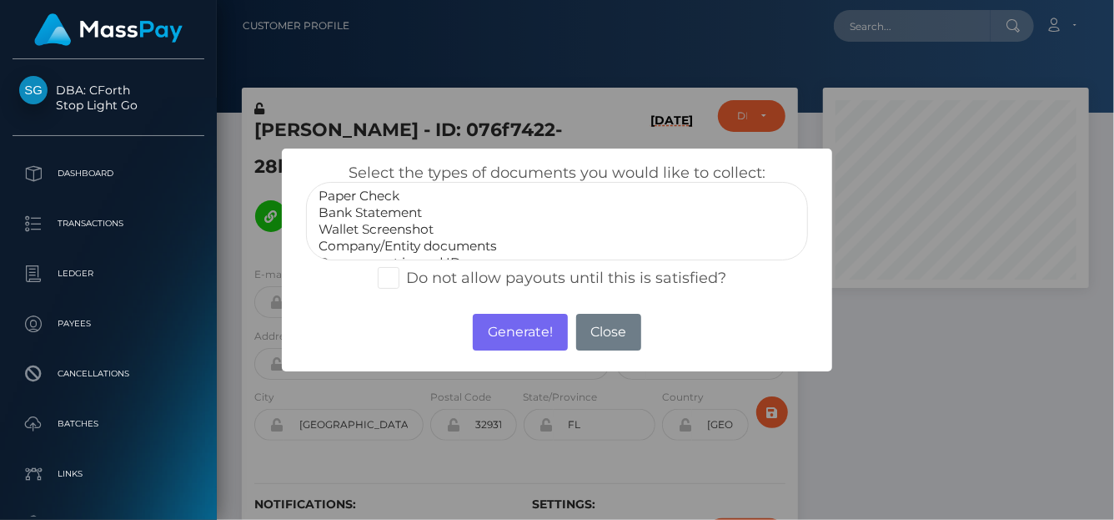
select select "Bank Statement"
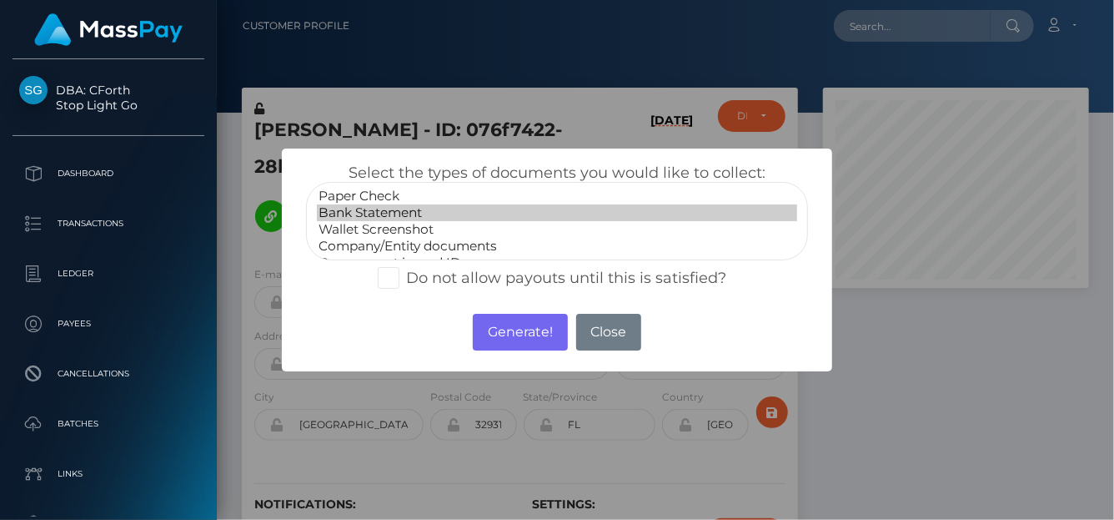
click at [356, 209] on option "Bank Statement" at bounding box center [557, 212] width 480 height 17
click at [517, 331] on button "Generate!" at bounding box center [520, 332] width 94 height 37
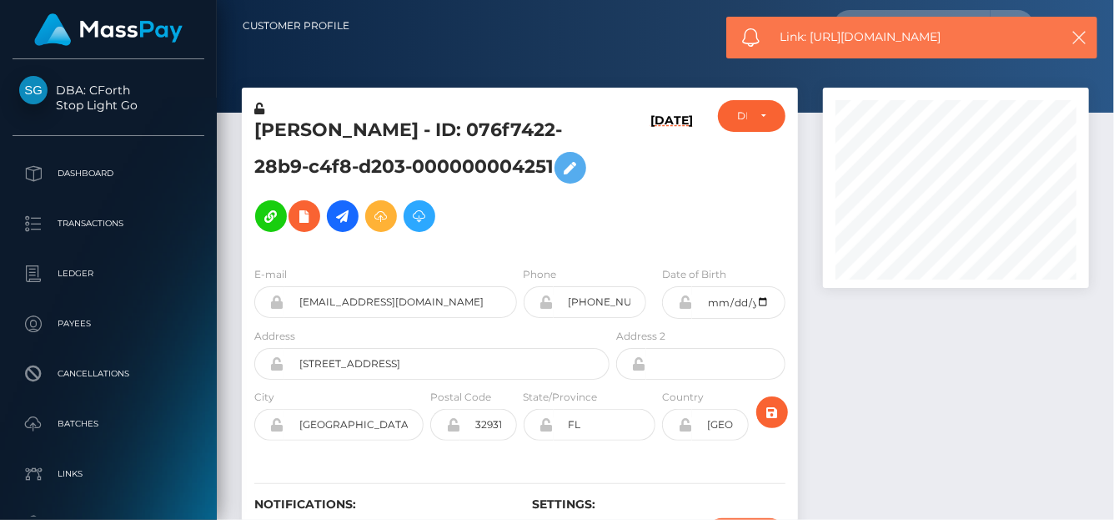
drag, startPoint x: 973, startPoint y: 43, endPoint x: 812, endPoint y: 44, distance: 161.8
click at [812, 44] on span "Link: https://l.maspay.io/8g6SC" at bounding box center [915, 37] width 268 height 18
copy span "https://l.maspay.io/8g6SC"
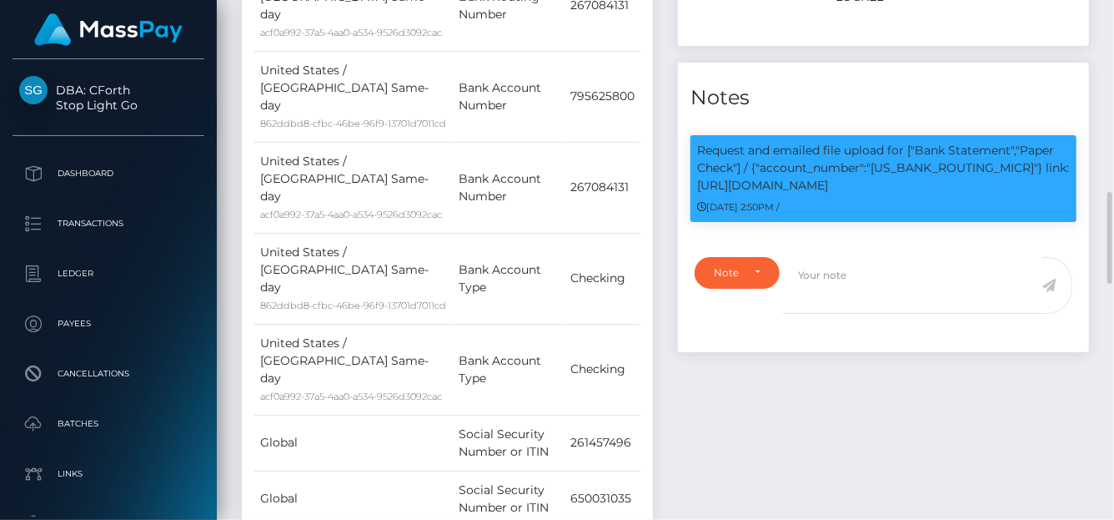
scroll to position [200, 266]
drag, startPoint x: 937, startPoint y: 194, endPoint x: 879, endPoint y: 194, distance: 57.6
click at [878, 194] on p "Request and emailed file upload for ["Bank Statement","Paper Check"] / {"accoun…" at bounding box center [883, 168] width 373 height 53
copy p "67084131""
click at [948, 295] on textarea at bounding box center [912, 286] width 259 height 58
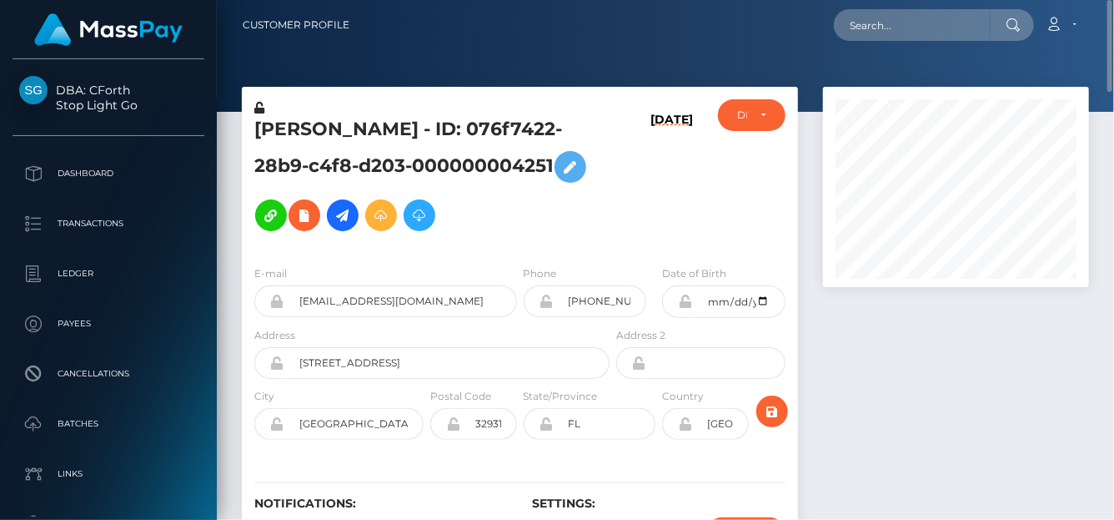
scroll to position [0, 0]
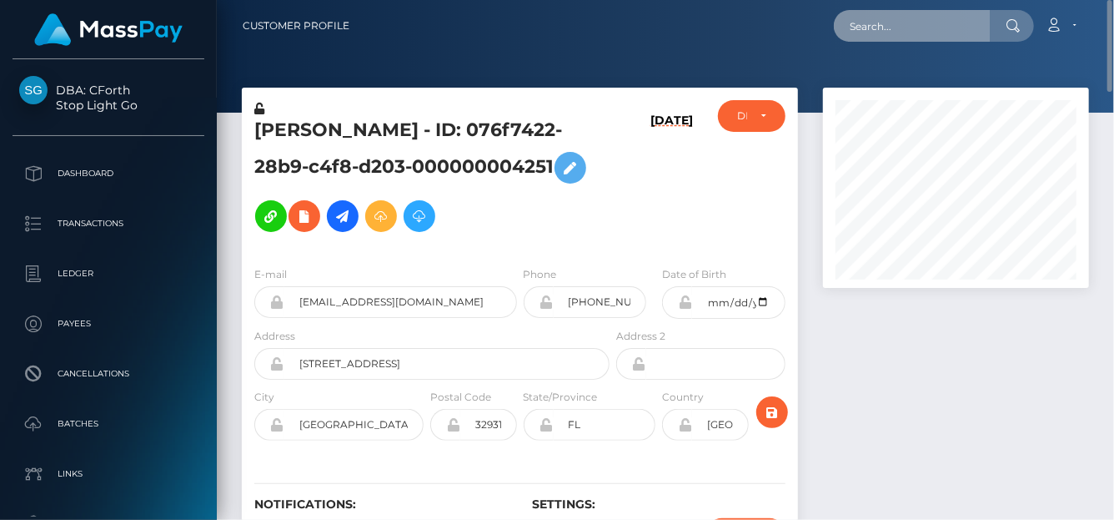
click at [876, 13] on input "text" at bounding box center [912, 26] width 157 height 32
paste input "cfa167f0-284d-4788-a22c-9018cbb6770b"
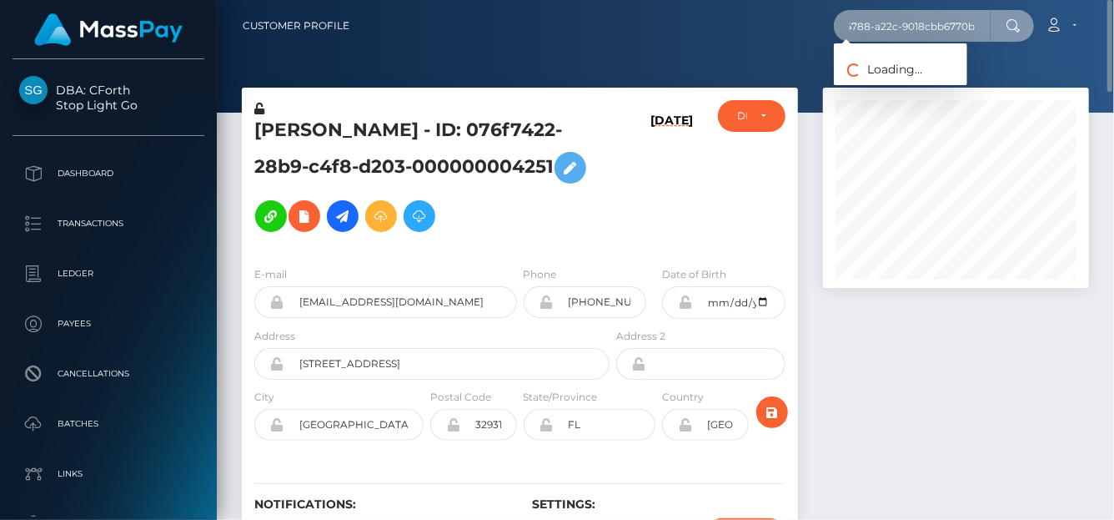
type input "cfa167f0-284d-4788-a22c-9018cbb6770b"
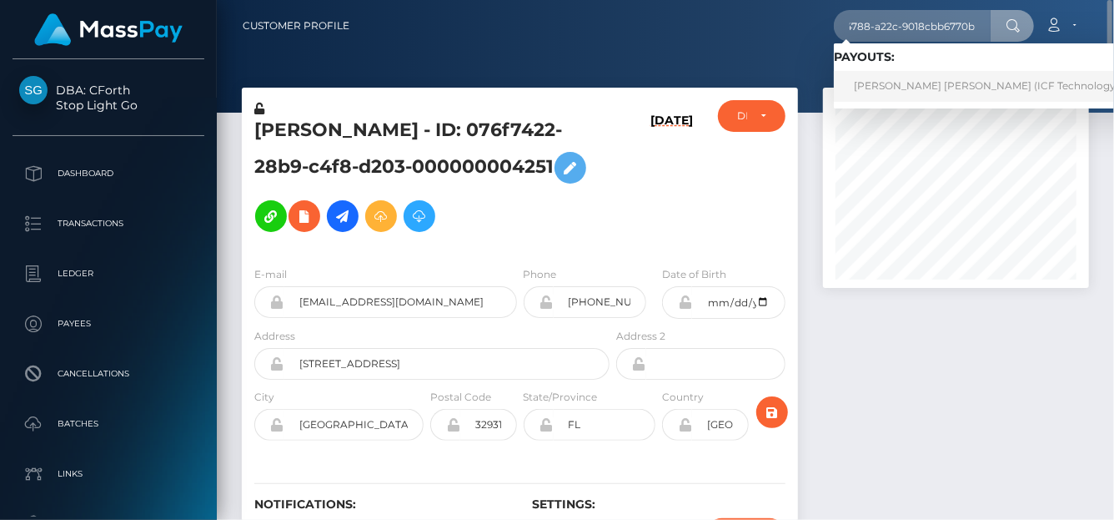
click at [908, 84] on link "Ngan Thi thanh Tran (ICF Technology, Inc. - )" at bounding box center [1003, 86] width 338 height 31
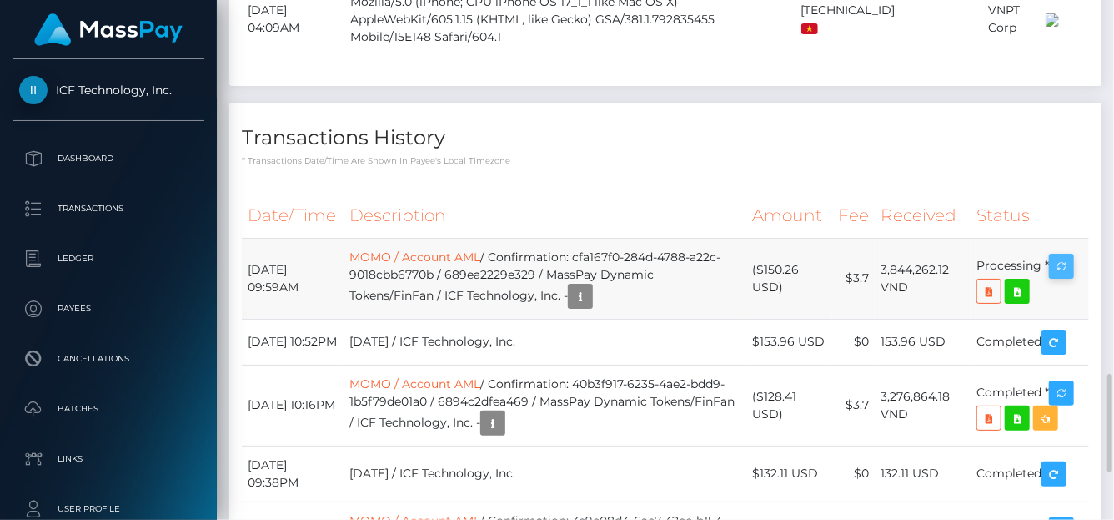
scroll to position [200, 266]
click at [1063, 264] on icon "button" at bounding box center [1062, 266] width 20 height 21
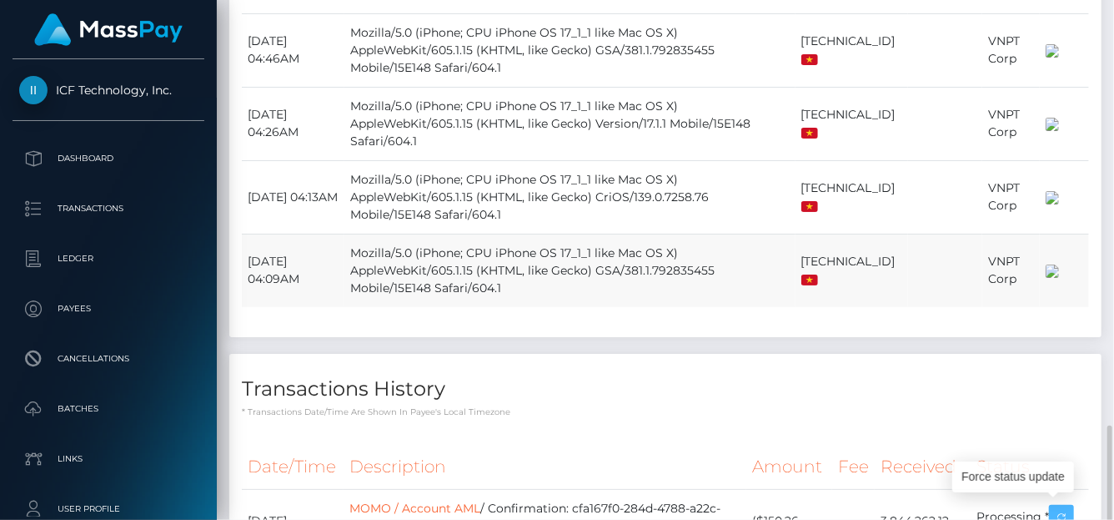
scroll to position [1885, 0]
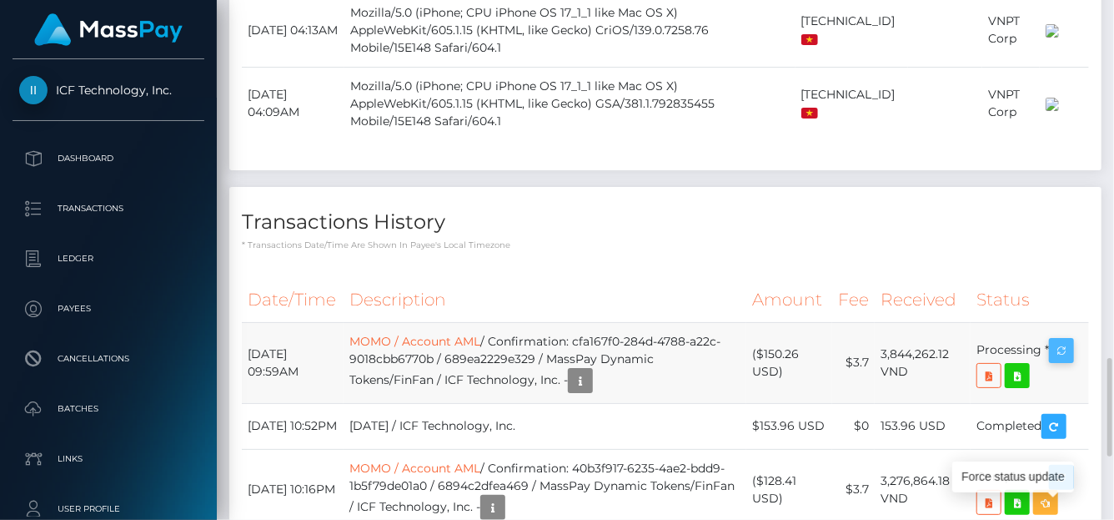
click at [1059, 342] on icon "button" at bounding box center [1062, 350] width 20 height 21
click at [1059, 340] on icon "button" at bounding box center [1062, 350] width 20 height 21
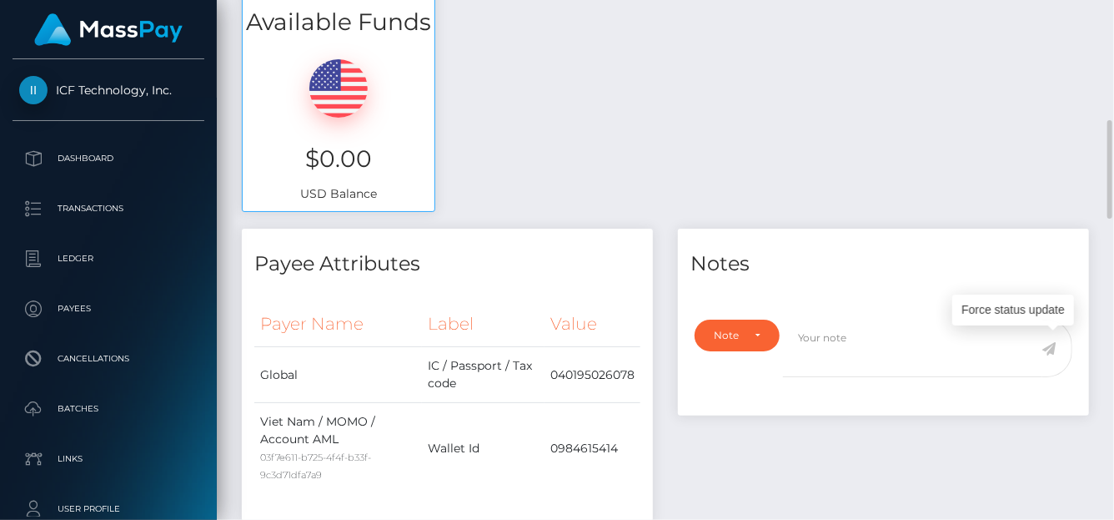
scroll to position [0, 0]
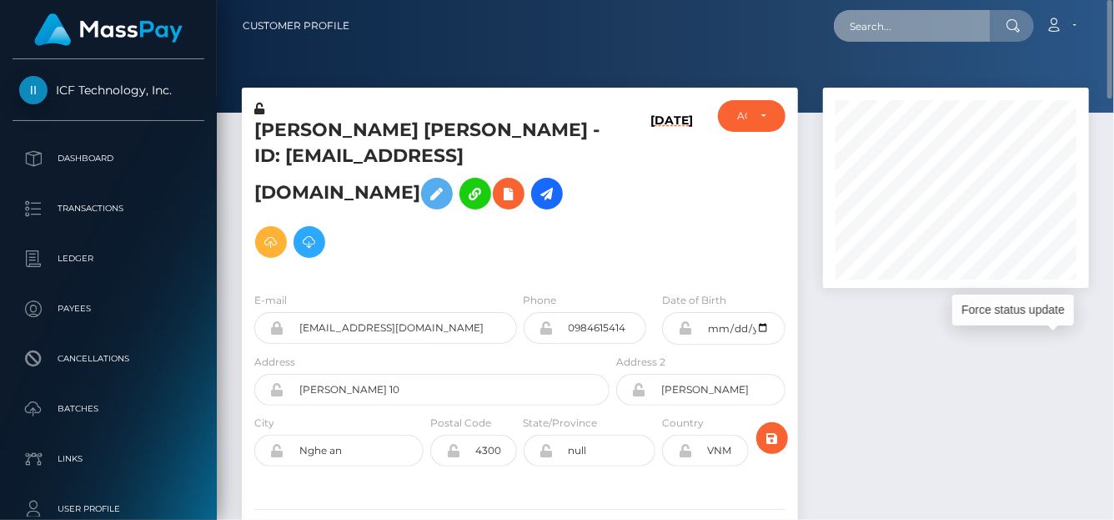
click at [861, 28] on input "text" at bounding box center [912, 26] width 157 height 32
paste input "allrizzup@gmail.com"
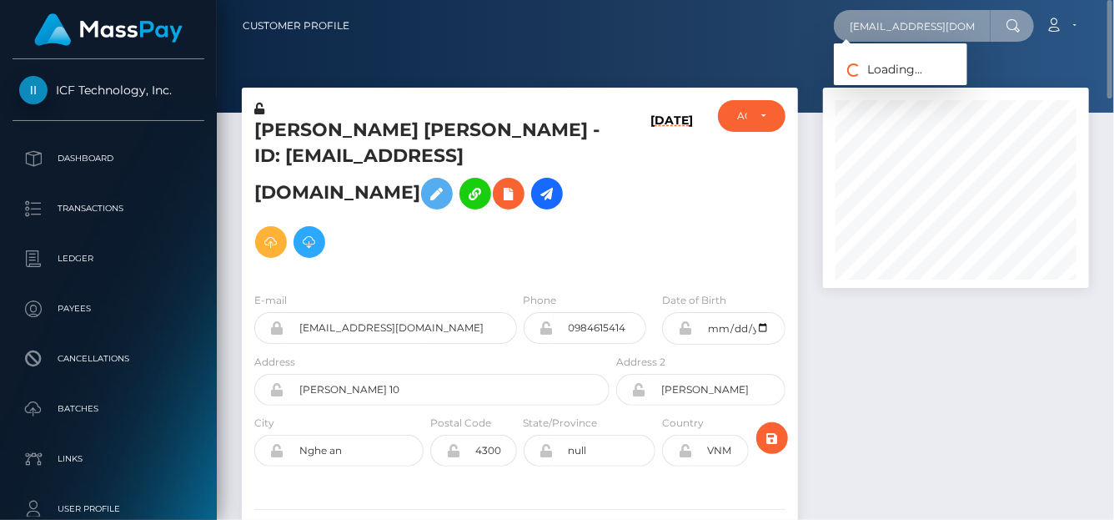
type input "allrizzup@gmail.com"
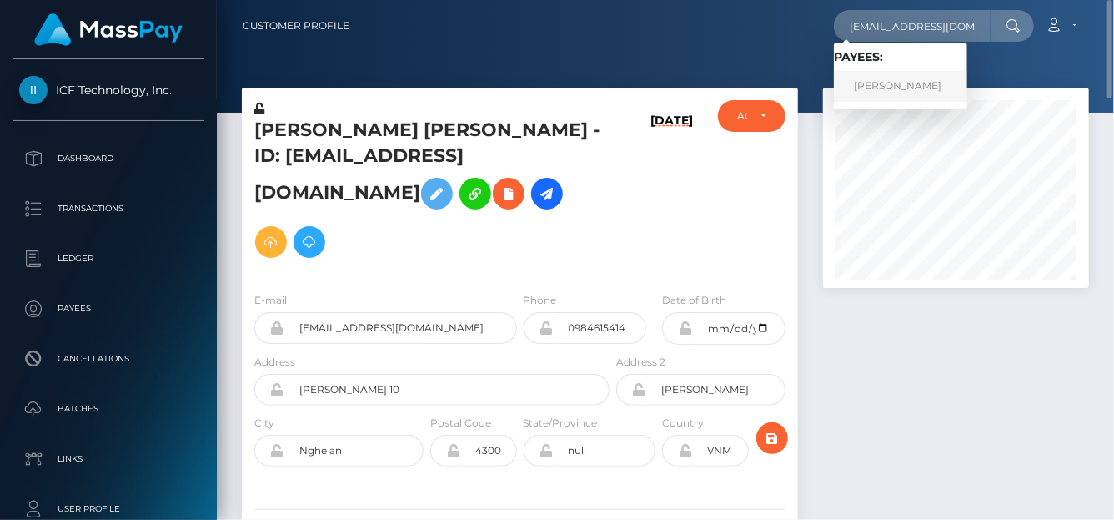
click at [904, 92] on link "Shirley Campbell" at bounding box center [900, 86] width 133 height 31
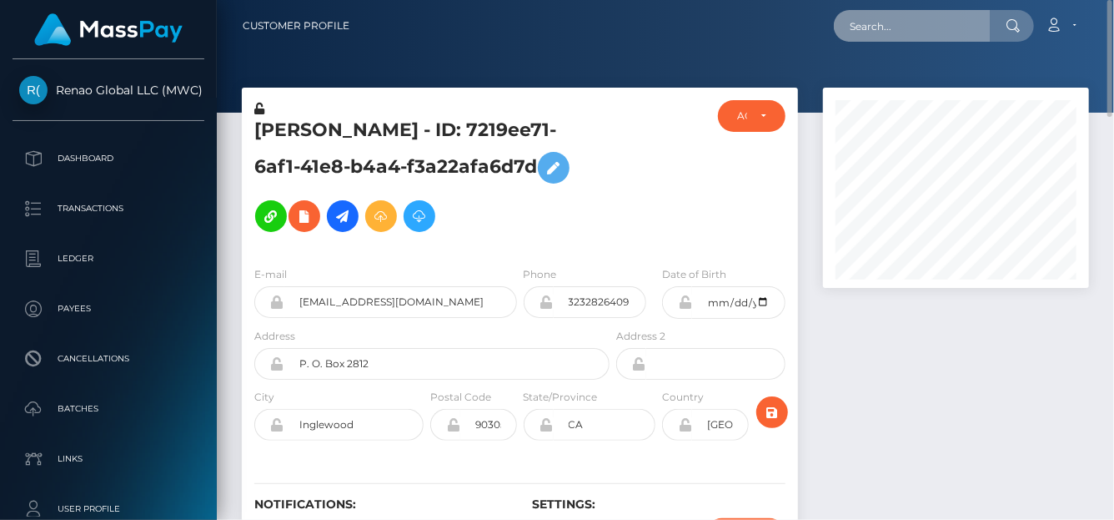
click at [859, 33] on input "text" at bounding box center [912, 26] width 157 height 32
paste input "620563-2"
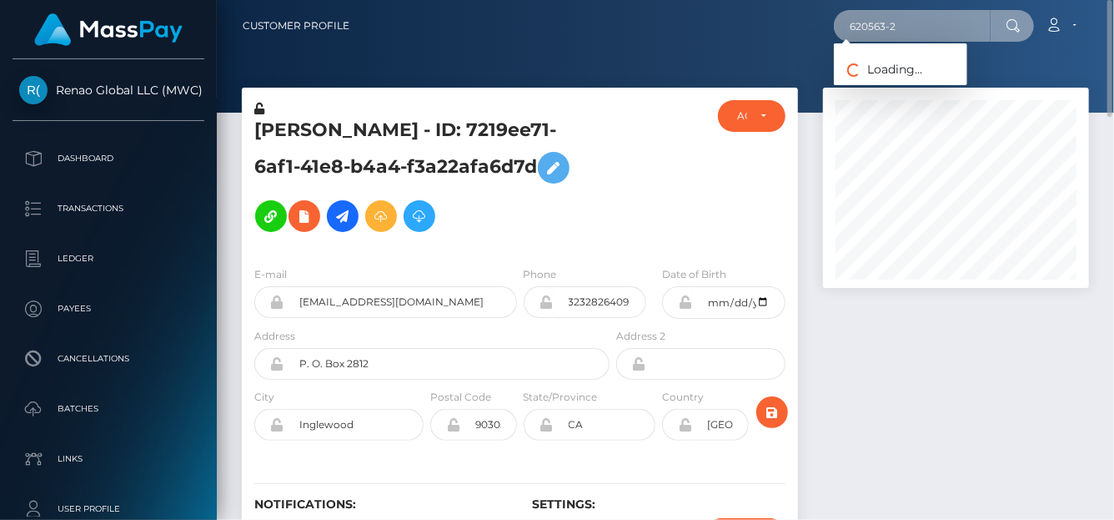
type input "620563-2"
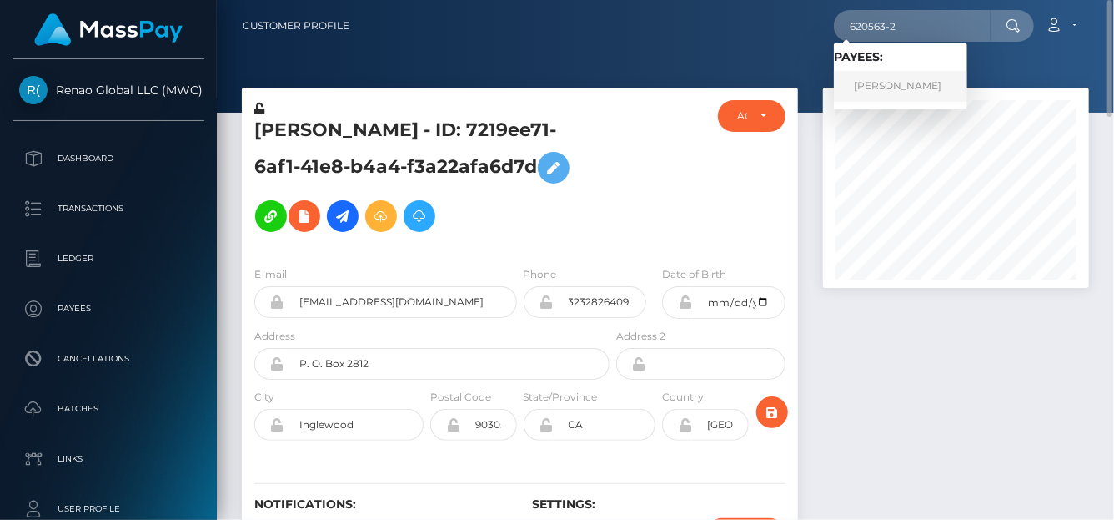
click at [871, 81] on link "[PERSON_NAME]" at bounding box center [900, 86] width 133 height 31
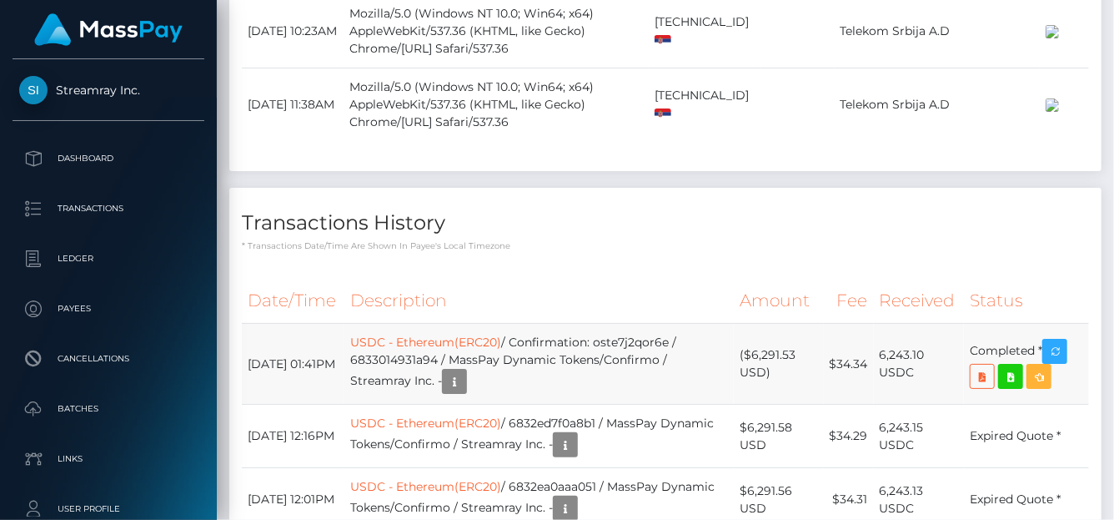
scroll to position [1979, 0]
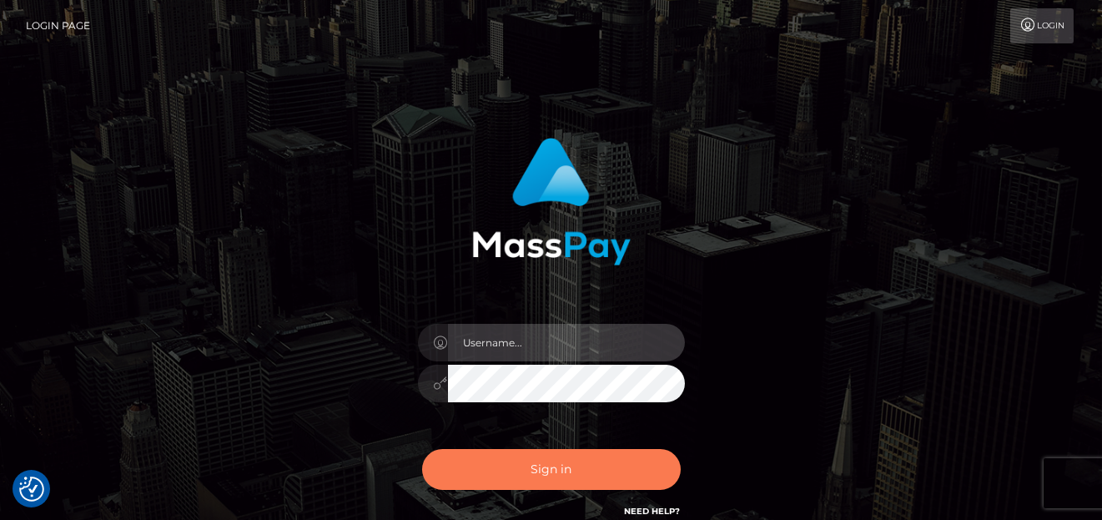
type input "[PERSON_NAME]"
click at [617, 464] on button "Sign in" at bounding box center [551, 469] width 259 height 41
type input "[PERSON_NAME]"
click at [606, 456] on button "Sign in" at bounding box center [551, 469] width 259 height 41
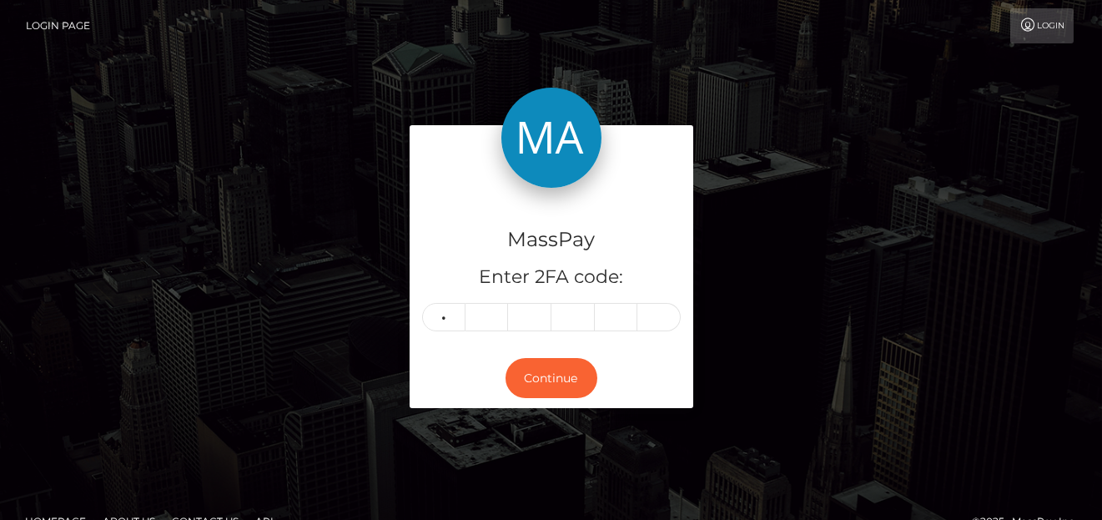
type input "7"
type input "3"
type input "4"
type input "0"
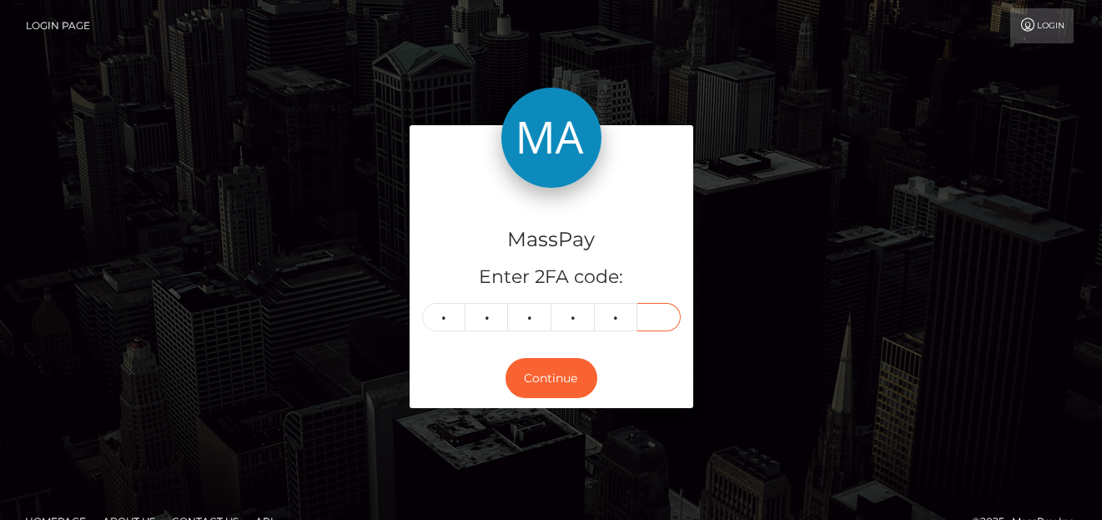
type input "7"
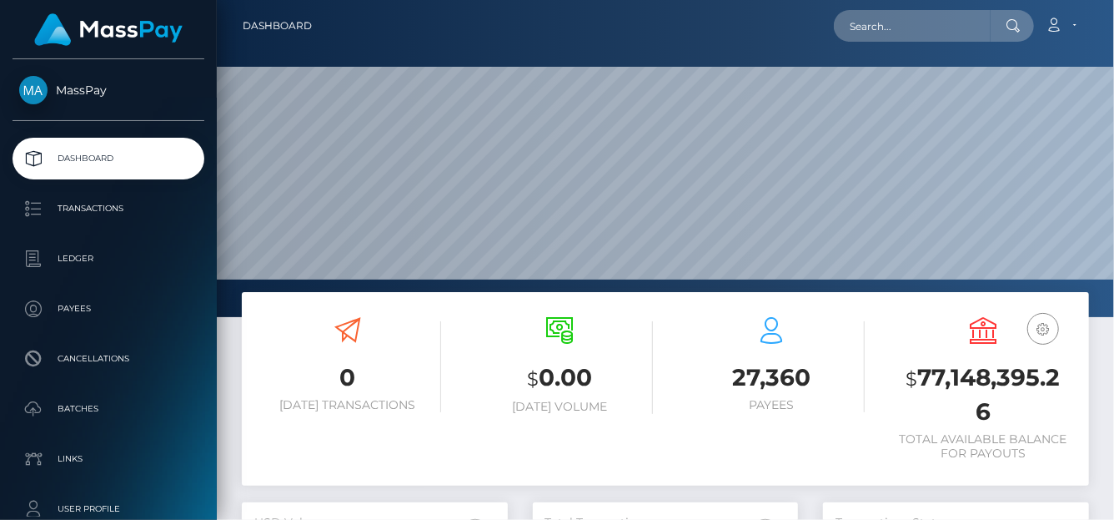
scroll to position [295, 266]
click at [868, 29] on input "text" at bounding box center [912, 26] width 157 height 32
paste input "cfa167f0-284d-4788-a22c-9018cbb6770b"
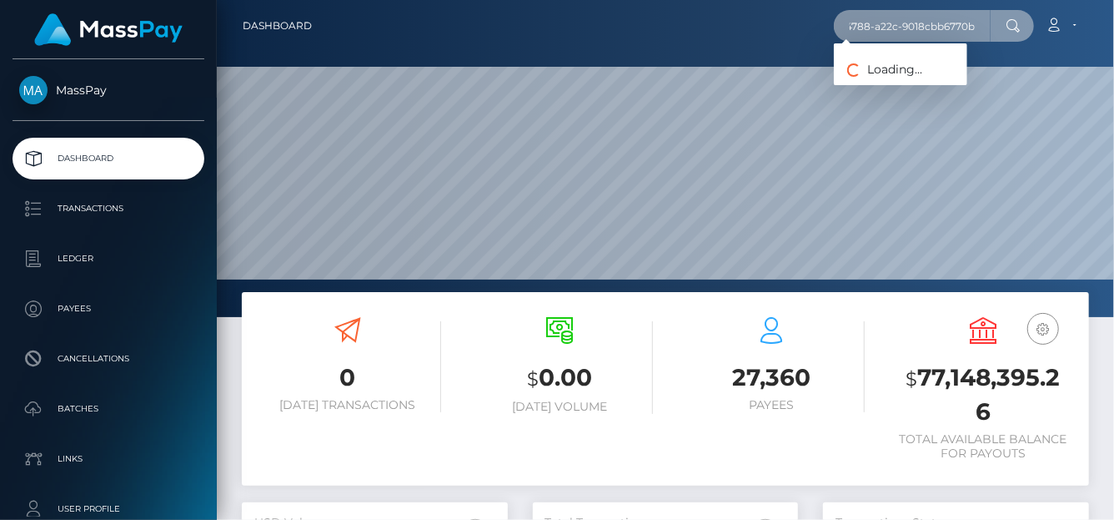
type input "cfa167f0-284d-4788-a22c-9018cbb6770b"
click at [853, 32] on input "cfa167f0-284d-4788-a22c-9018cbb6770b" at bounding box center [912, 26] width 157 height 32
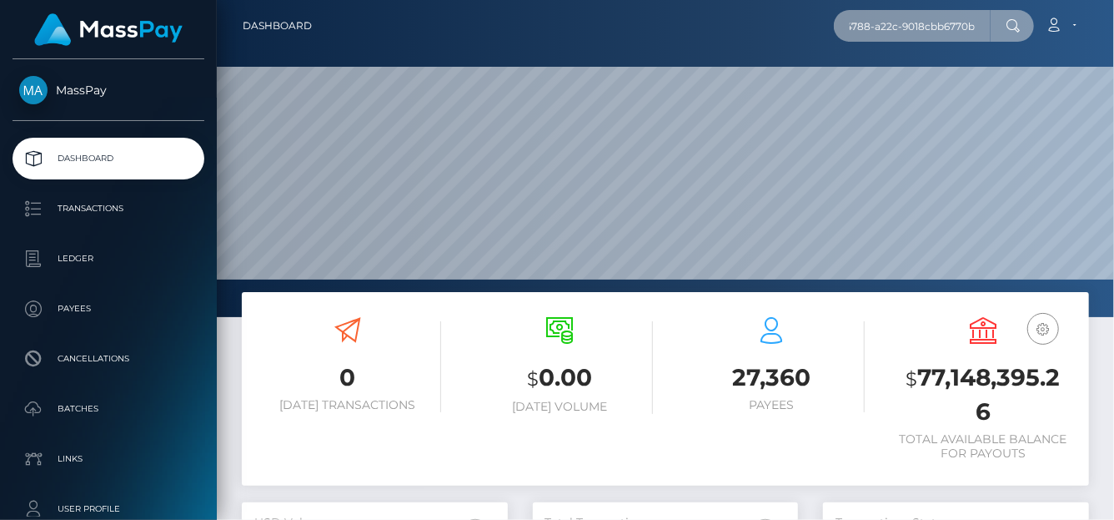
click at [920, 36] on input "cfa167f0-284d-4788-a22c-9018cbb6770b" at bounding box center [912, 26] width 157 height 32
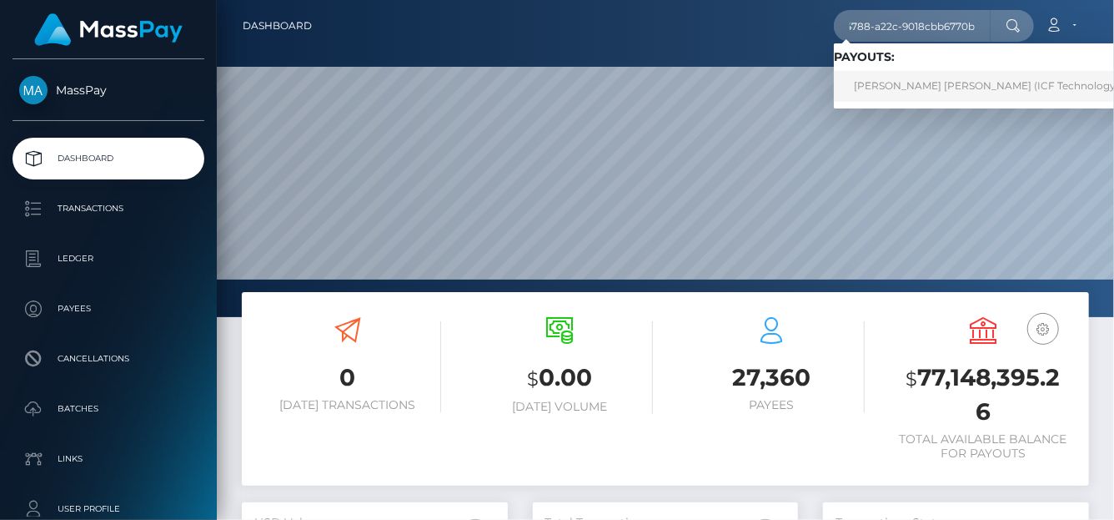
scroll to position [0, 0]
click at [883, 83] on link "Ngan Thi thanh Tran (ICF Technology, Inc. - )" at bounding box center [1003, 86] width 338 height 31
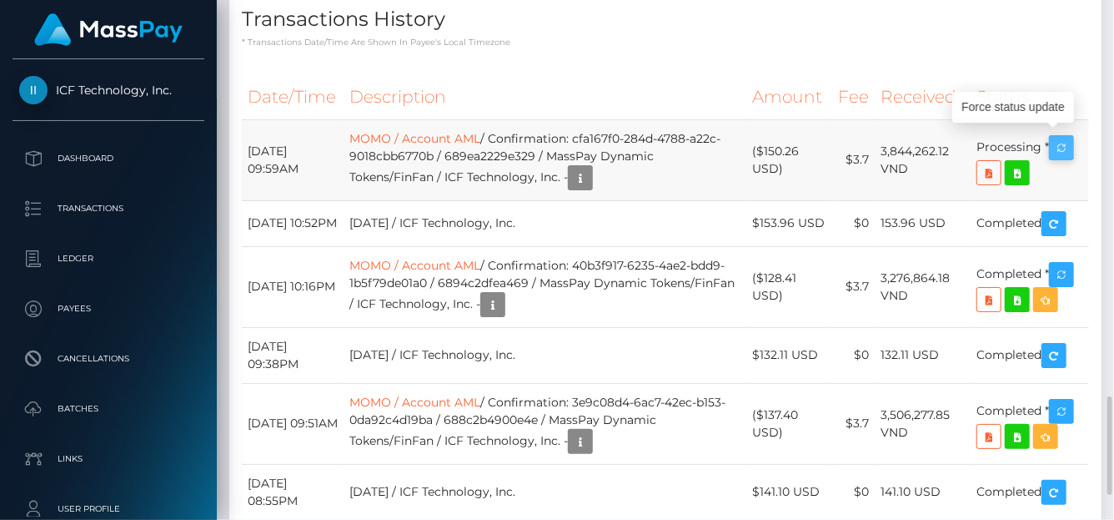
scroll to position [200, 266]
click at [1059, 138] on icon "button" at bounding box center [1062, 148] width 20 height 21
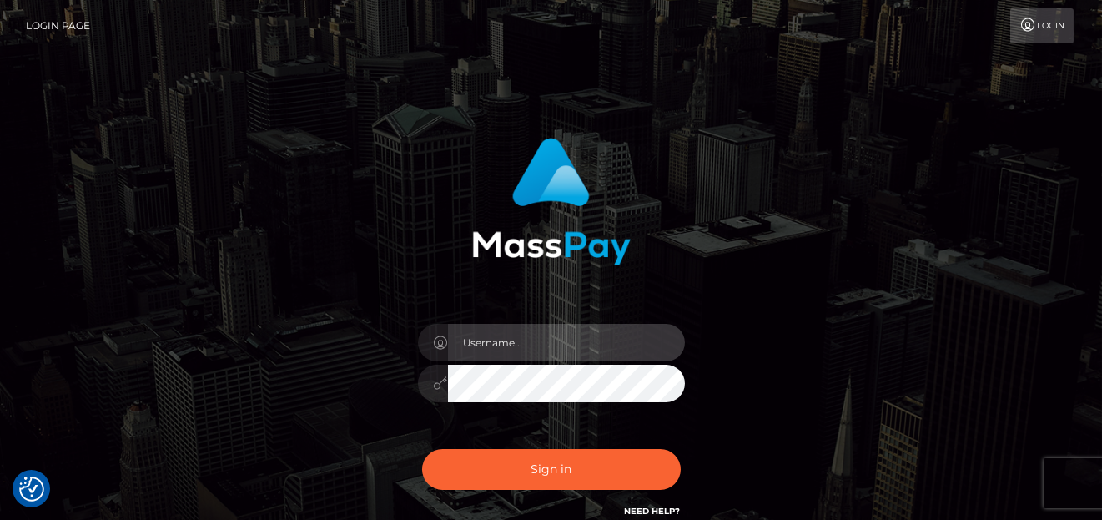
type input "[PERSON_NAME]"
click at [648, 446] on div "Sign in Need Help?" at bounding box center [551, 476] width 292 height 74
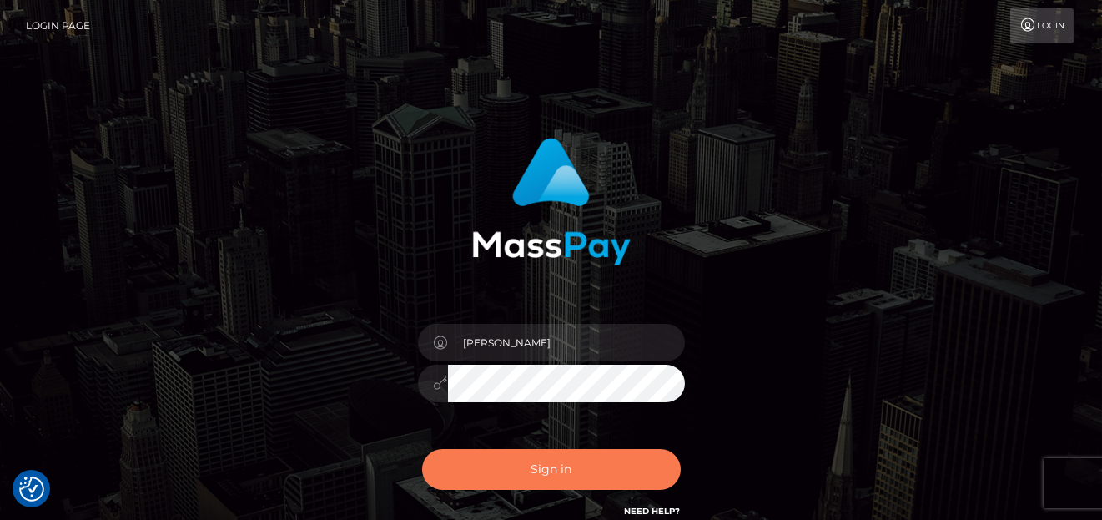
click at [595, 465] on button "Sign in" at bounding box center [551, 469] width 259 height 41
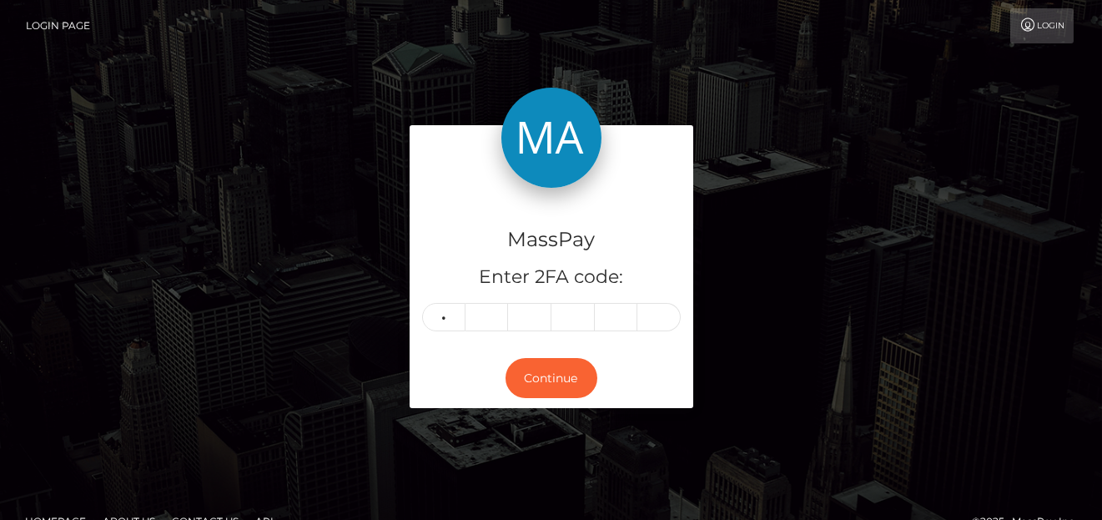
type input "5"
type input "4"
type input "0"
type input "4"
type input "6"
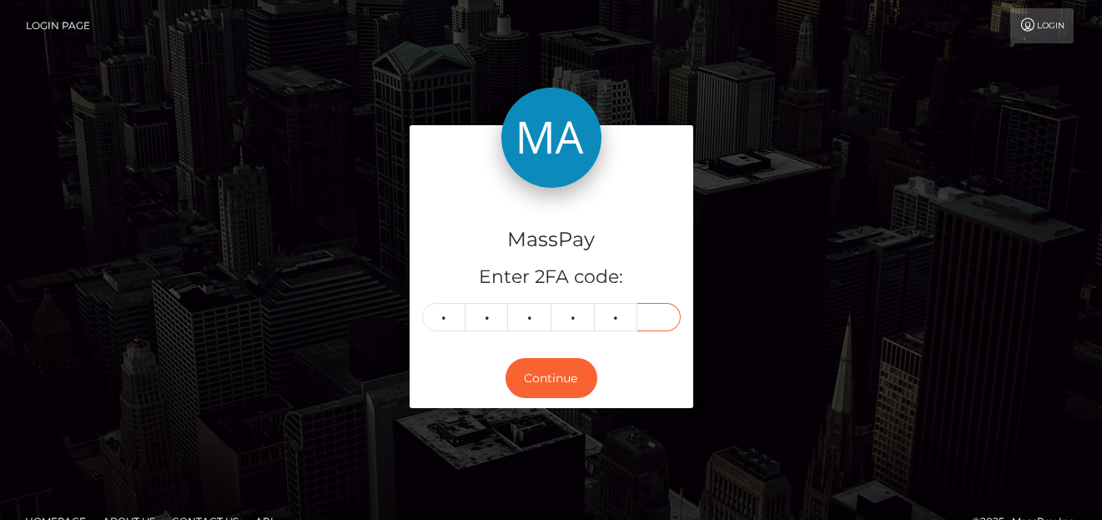
type input "3"
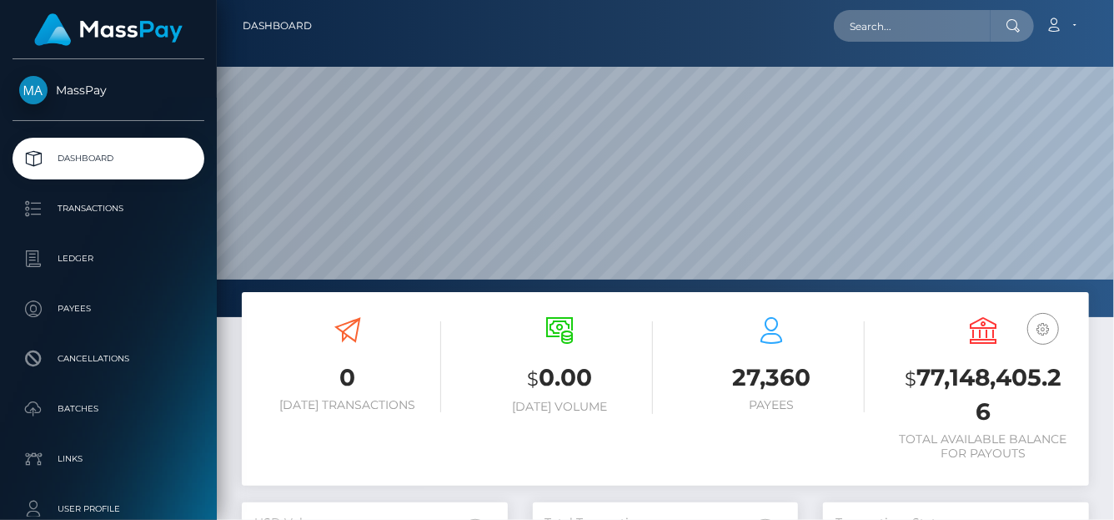
scroll to position [295, 266]
click at [855, 28] on input "text" at bounding box center [912, 26] width 157 height 32
paste input "yhumiemoral@gmail.com"
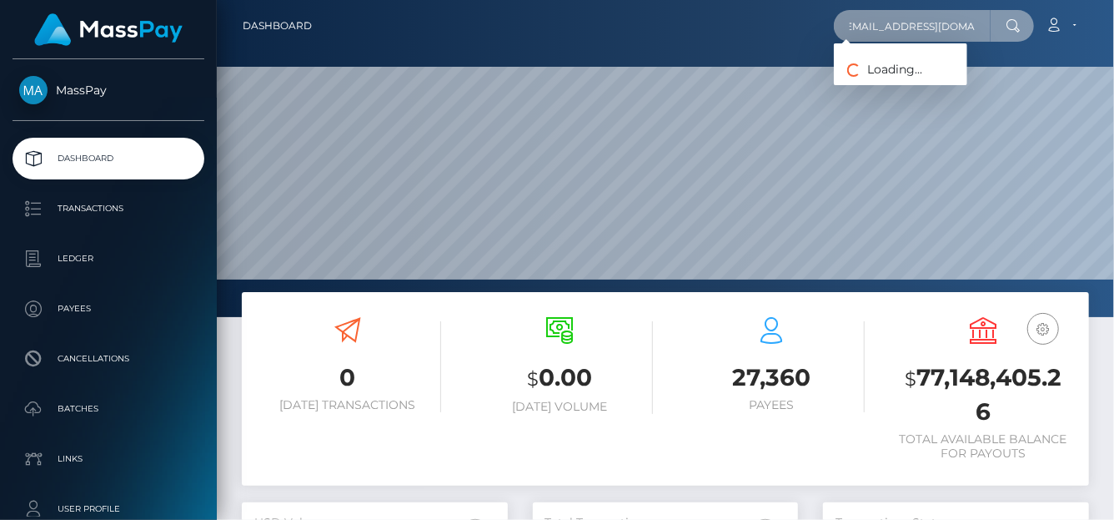
type input "yhumiemoral@gmail.com"
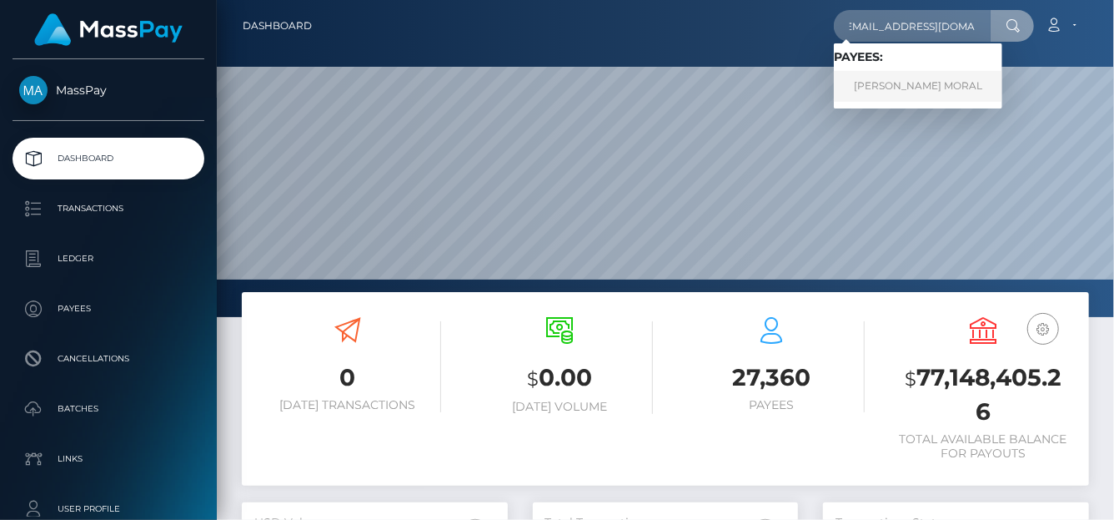
click at [899, 86] on link "JERRYSON GAYONA MORAL" at bounding box center [918, 86] width 168 height 31
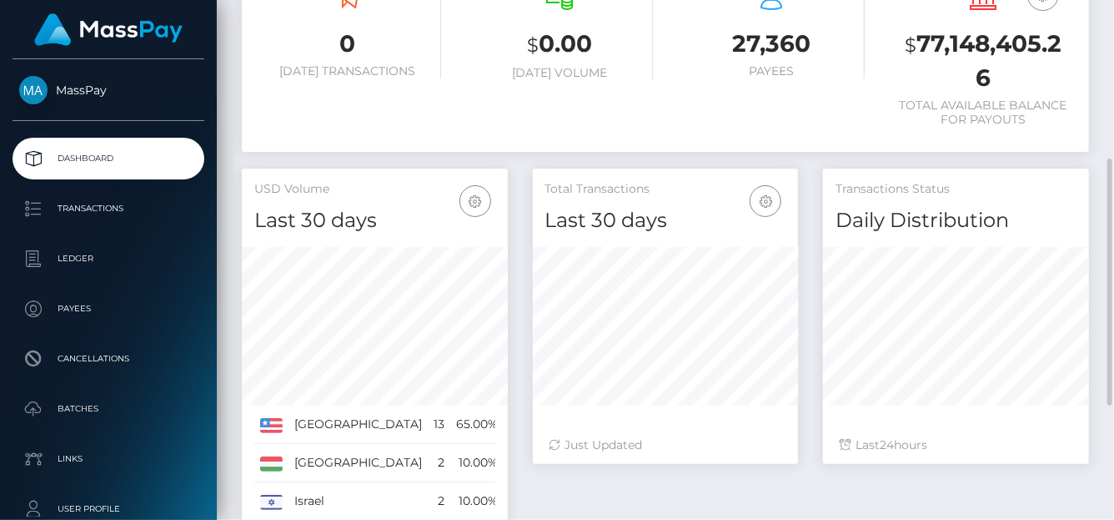
scroll to position [576, 0]
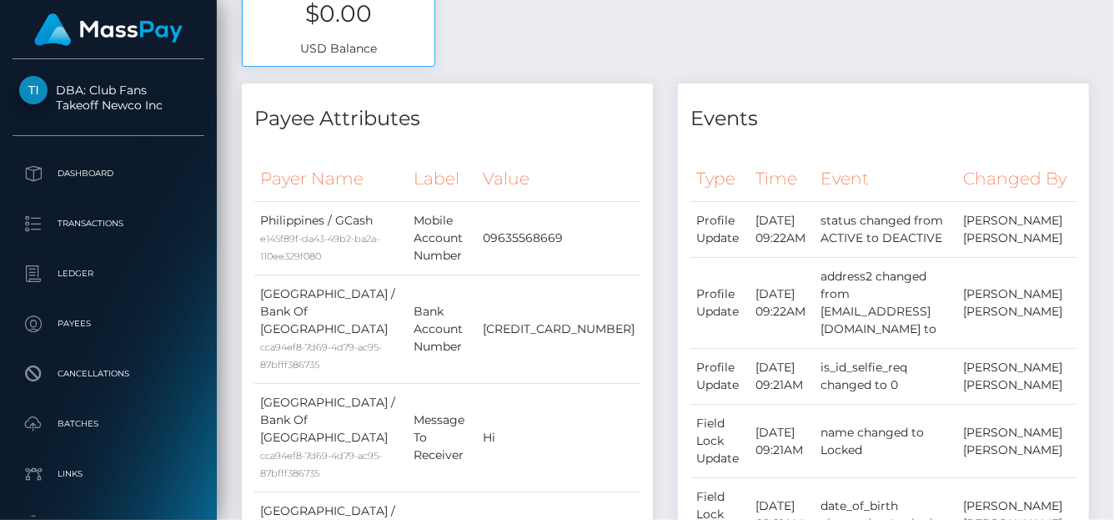
scroll to position [62, 0]
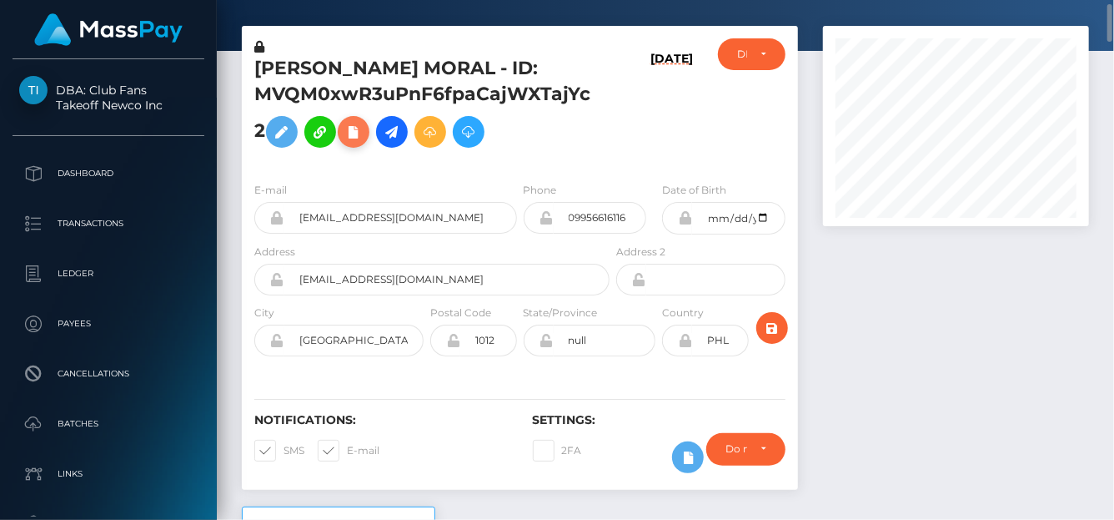
click at [344, 133] on icon at bounding box center [354, 132] width 20 height 21
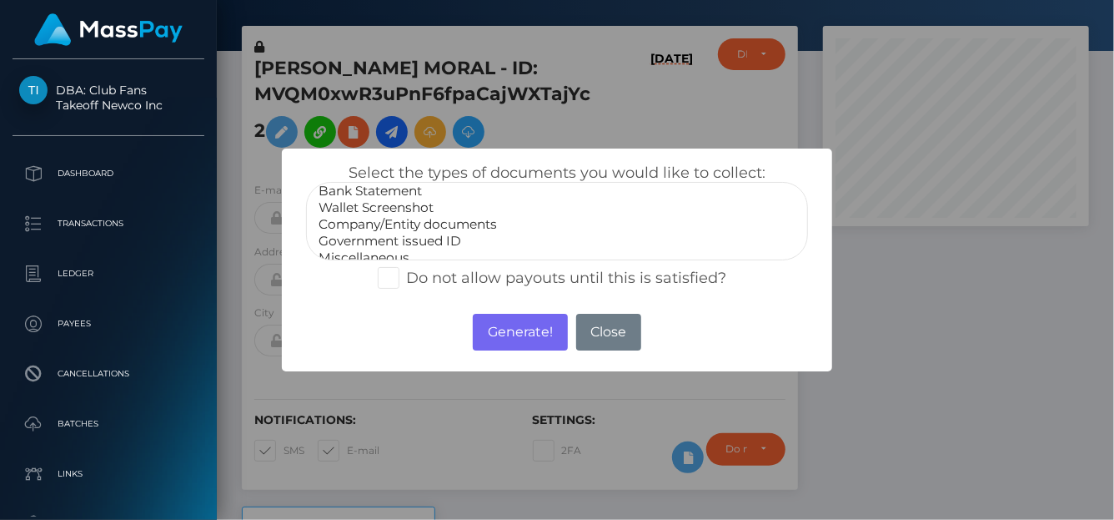
scroll to position [33, 0]
select select "Government issued ID"
click at [396, 231] on option "Government issued ID" at bounding box center [557, 230] width 480 height 17
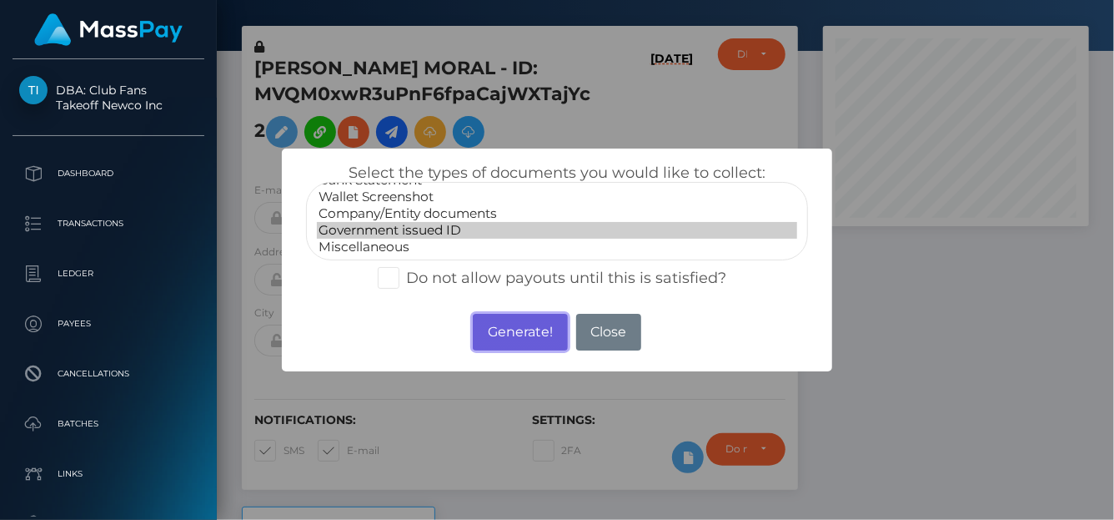
click at [516, 328] on button "Generate!" at bounding box center [520, 332] width 94 height 37
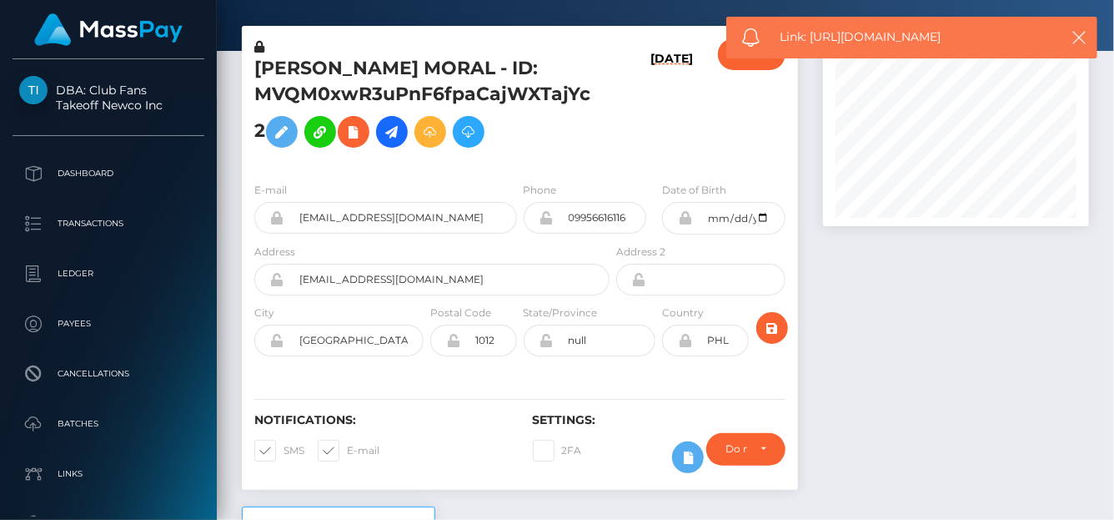
drag, startPoint x: 964, startPoint y: 37, endPoint x: 814, endPoint y: 36, distance: 150.1
click at [814, 36] on span "Link: https://l.maspay.io/wg6HI" at bounding box center [915, 37] width 268 height 18
copy span "https://l.maspay.io/wg6HI"
